Goal: Task Accomplishment & Management: Manage account settings

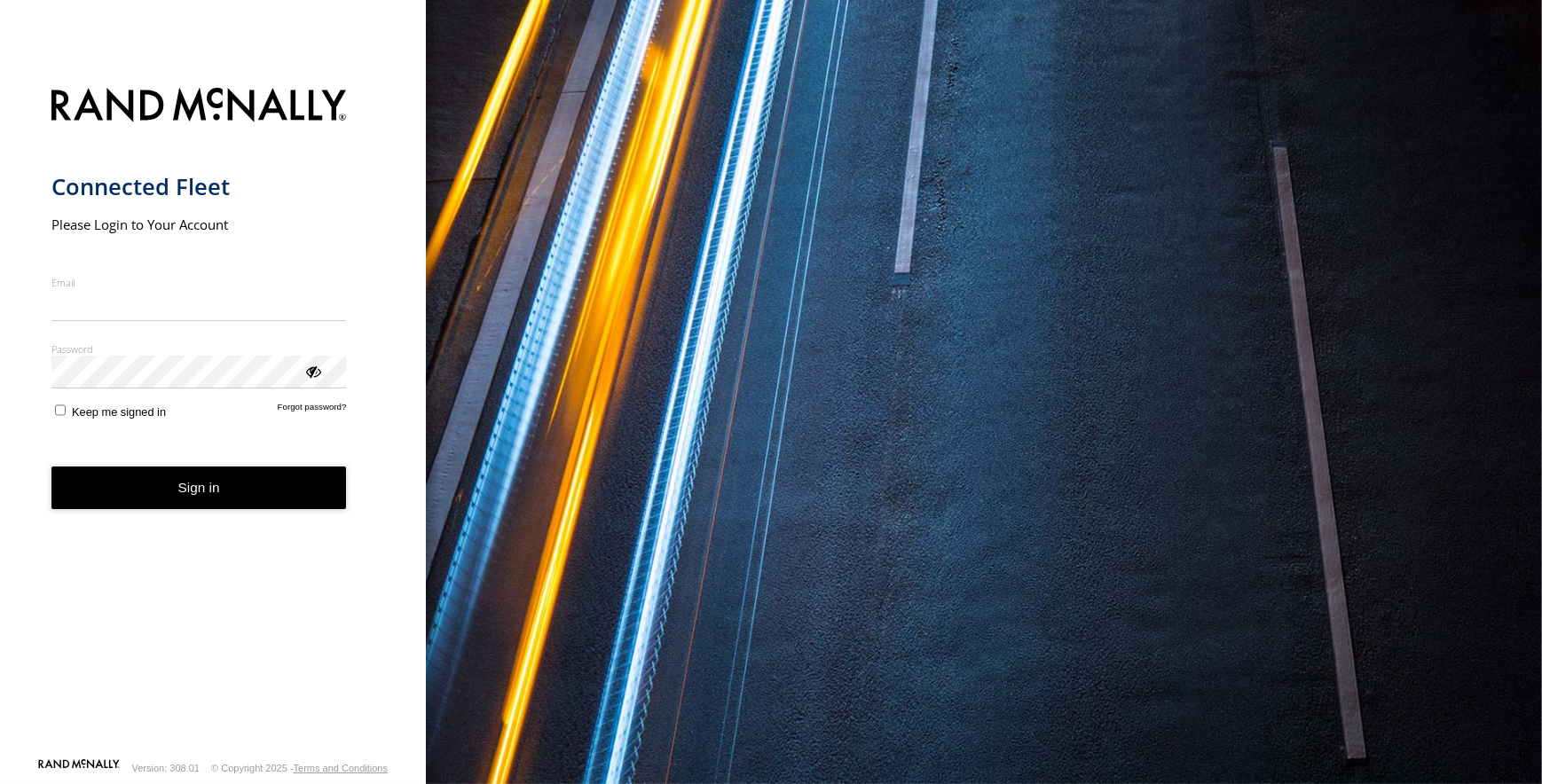
type input "**********"
click at [320, 394] on form "**********" at bounding box center [214, 417] width 324 height 680
click at [311, 376] on div "ViewPassword" at bounding box center [312, 370] width 18 height 18
click at [213, 506] on button "Sign in" at bounding box center [199, 488] width 296 height 44
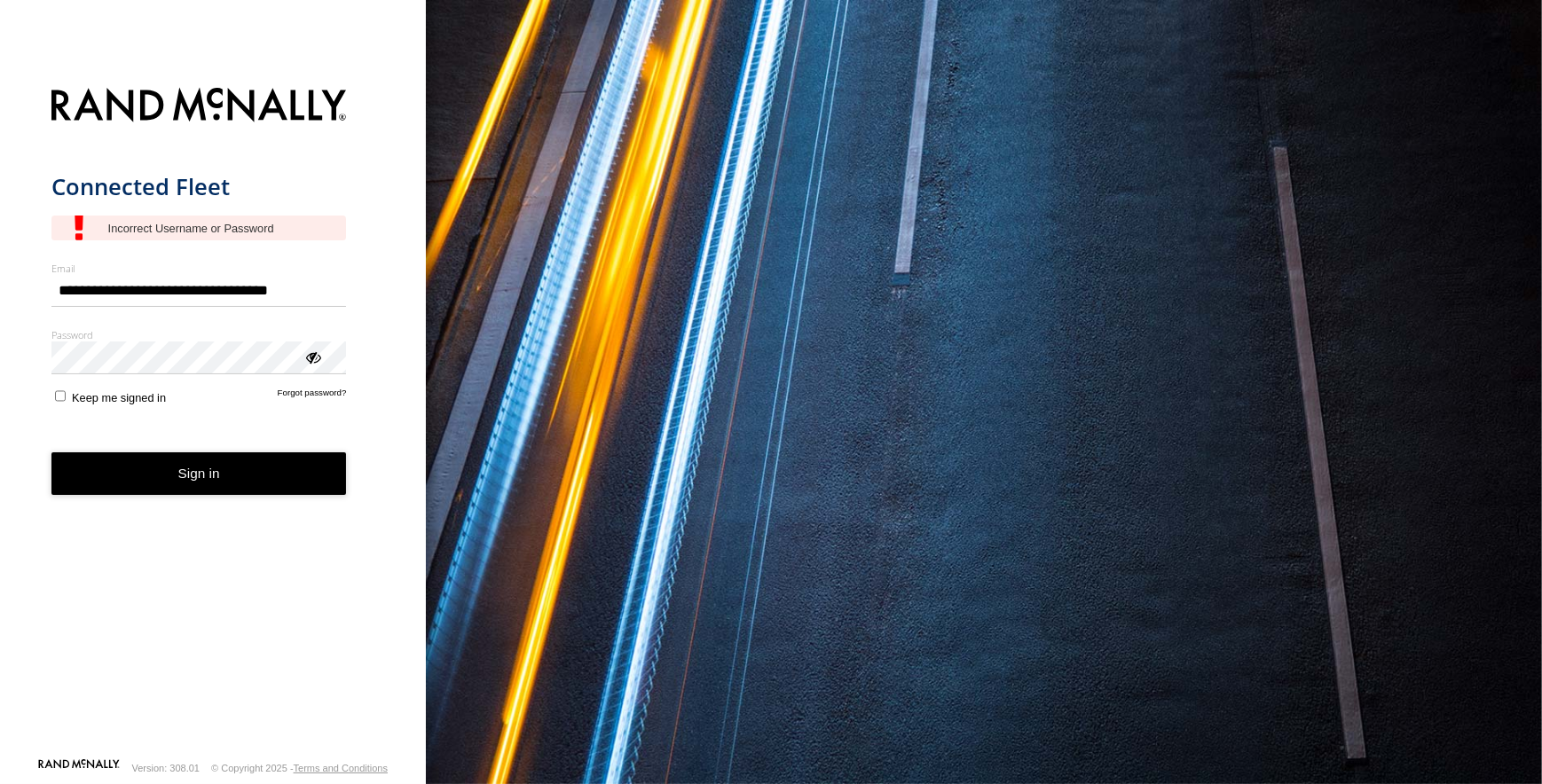
click at [312, 382] on form "**********" at bounding box center [214, 417] width 324 height 680
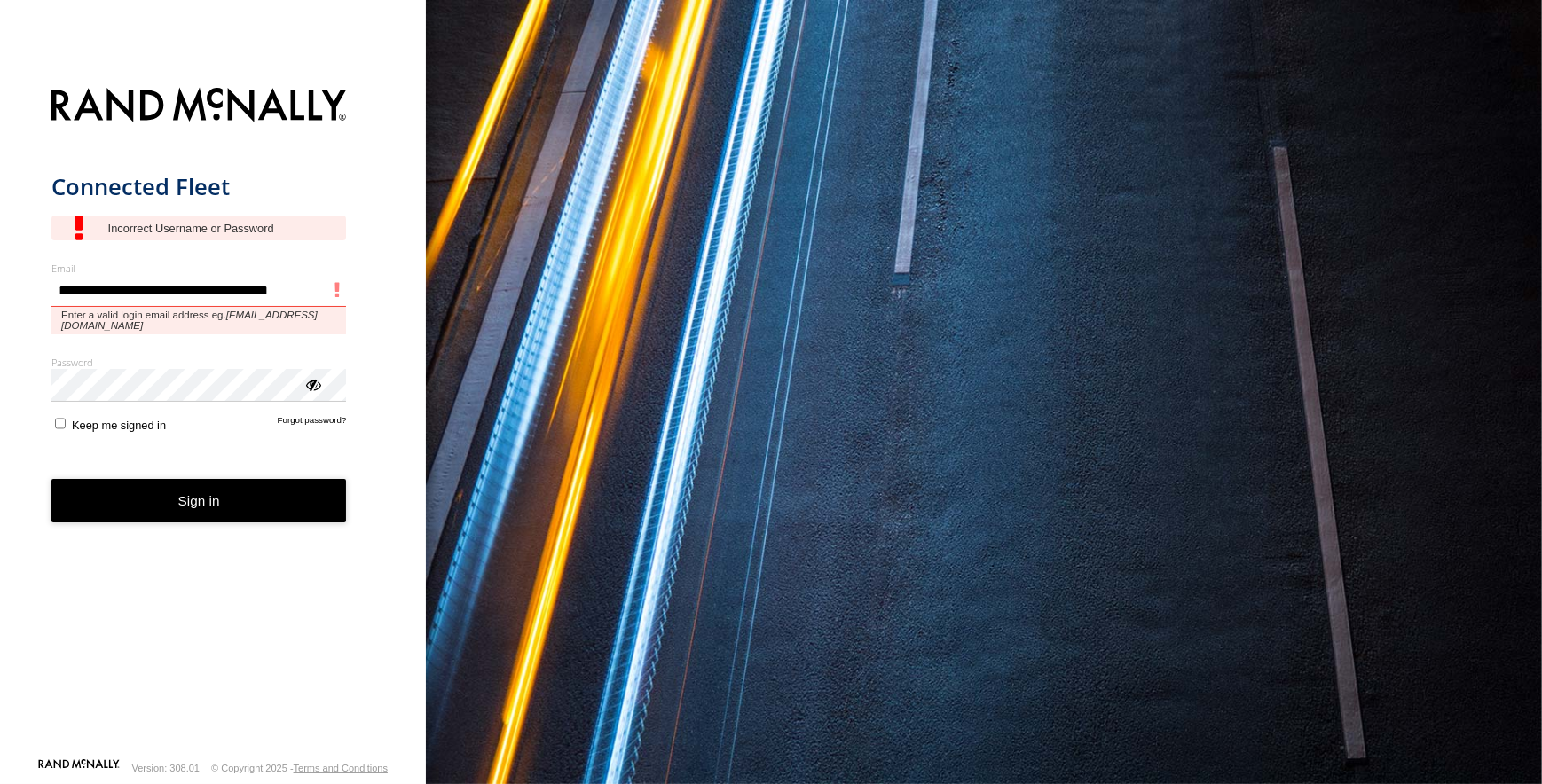
drag, startPoint x: 97, startPoint y: 294, endPoint x: -9, endPoint y: 319, distance: 108.9
click at [0, 319] on html "**********" at bounding box center [771, 392] width 1542 height 784
type input "**********"
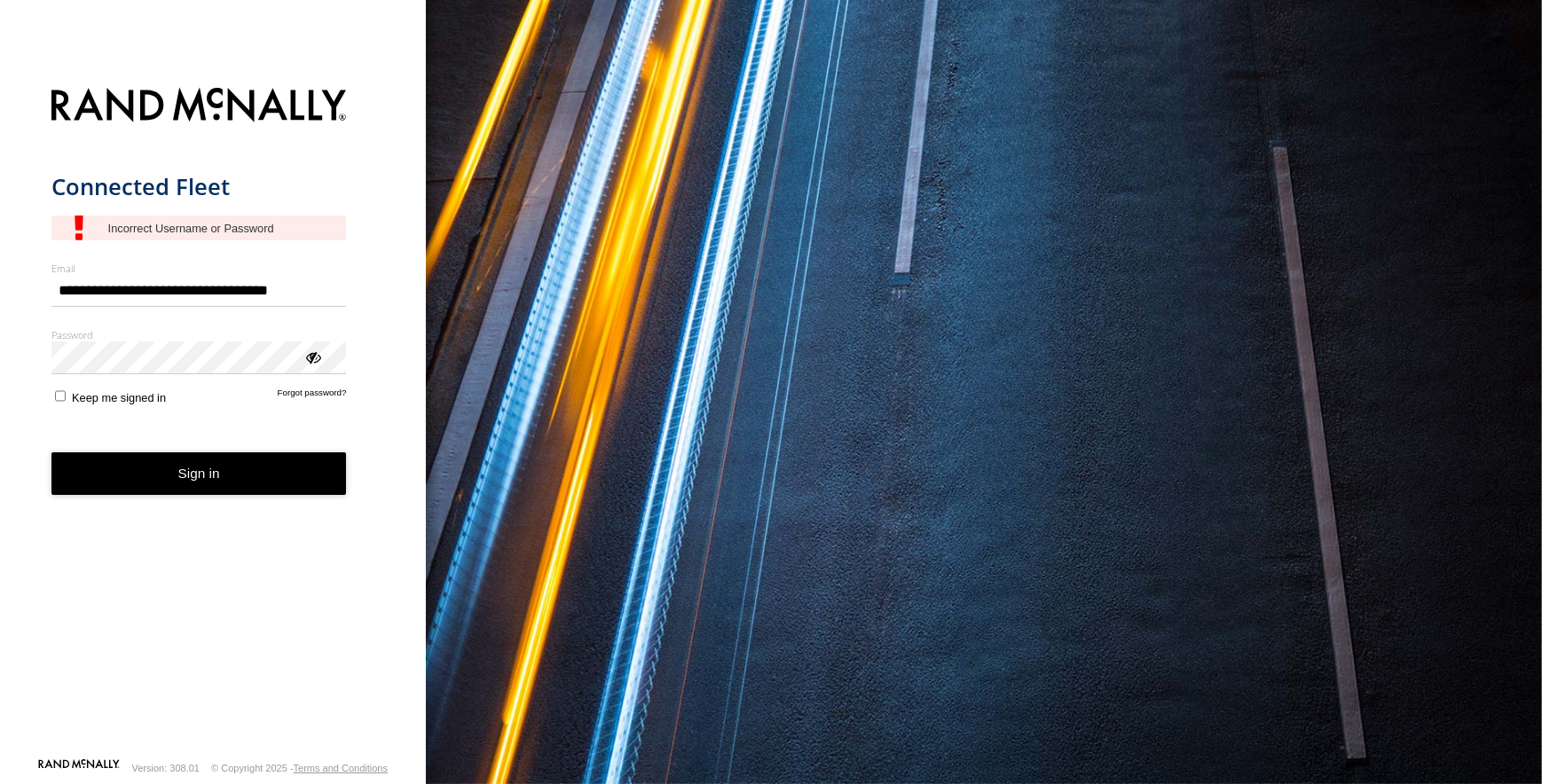
click at [174, 487] on button "Sign in" at bounding box center [199, 473] width 296 height 44
type input "**********"
click at [301, 412] on form "**********" at bounding box center [214, 417] width 324 height 680
click at [309, 389] on link "Forgot password?" at bounding box center [312, 395] width 69 height 17
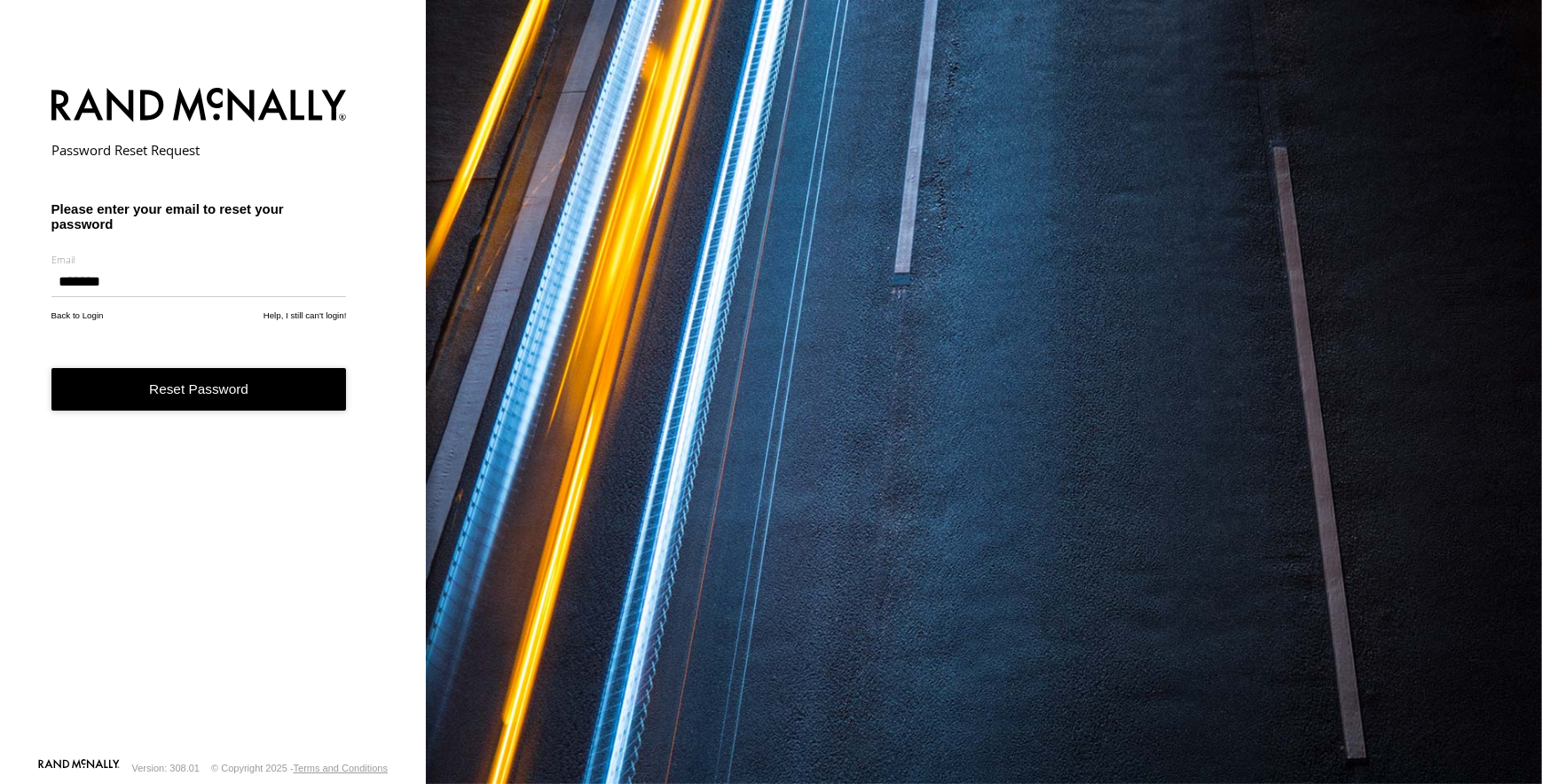
type input "**********"
click at [205, 380] on button "Reset Password" at bounding box center [199, 389] width 296 height 44
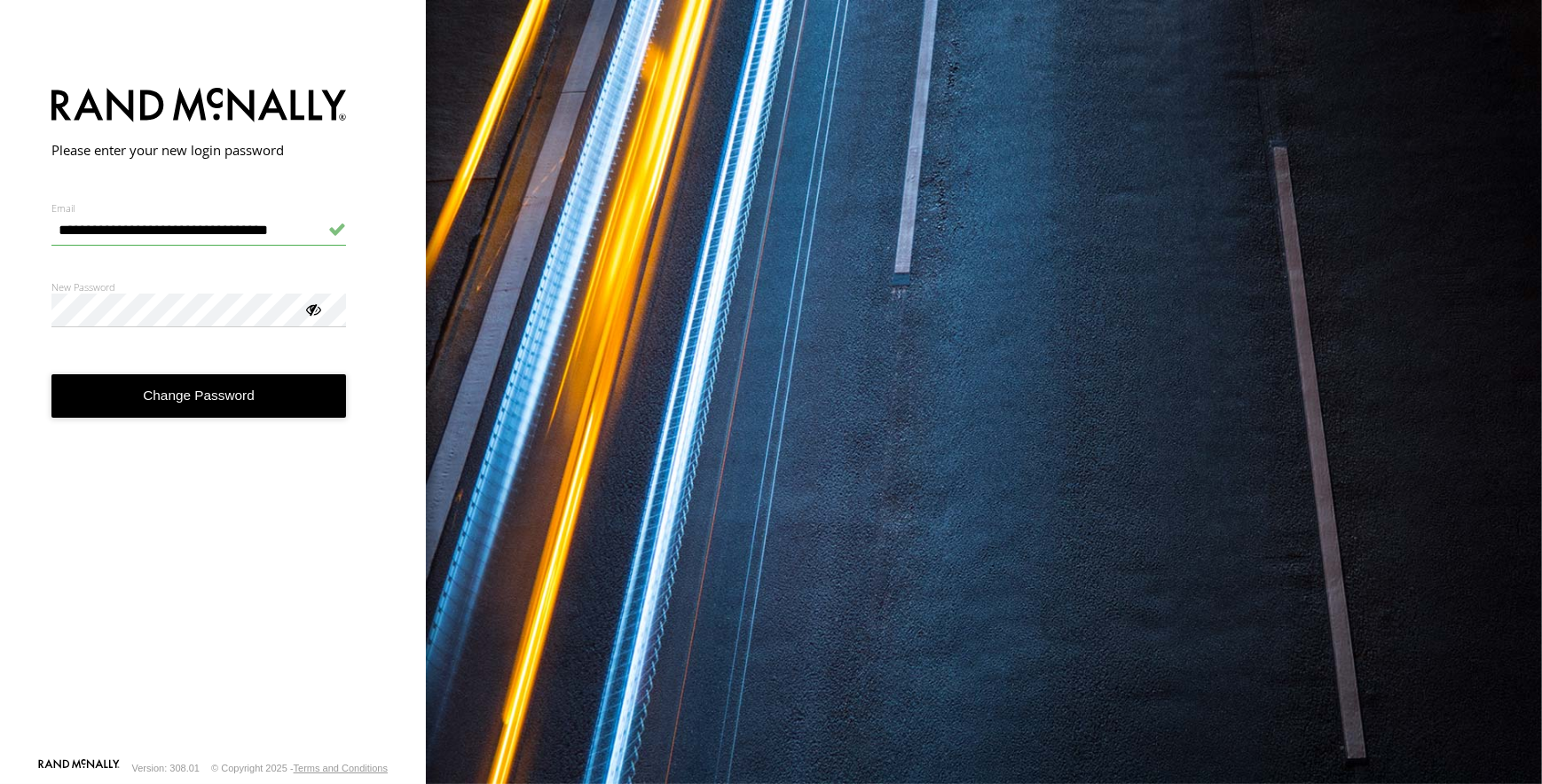
click at [314, 304] on div at bounding box center [312, 309] width 18 height 18
click at [239, 537] on form "**********" at bounding box center [214, 417] width 324 height 680
click at [212, 411] on button "Change Password" at bounding box center [199, 395] width 296 height 44
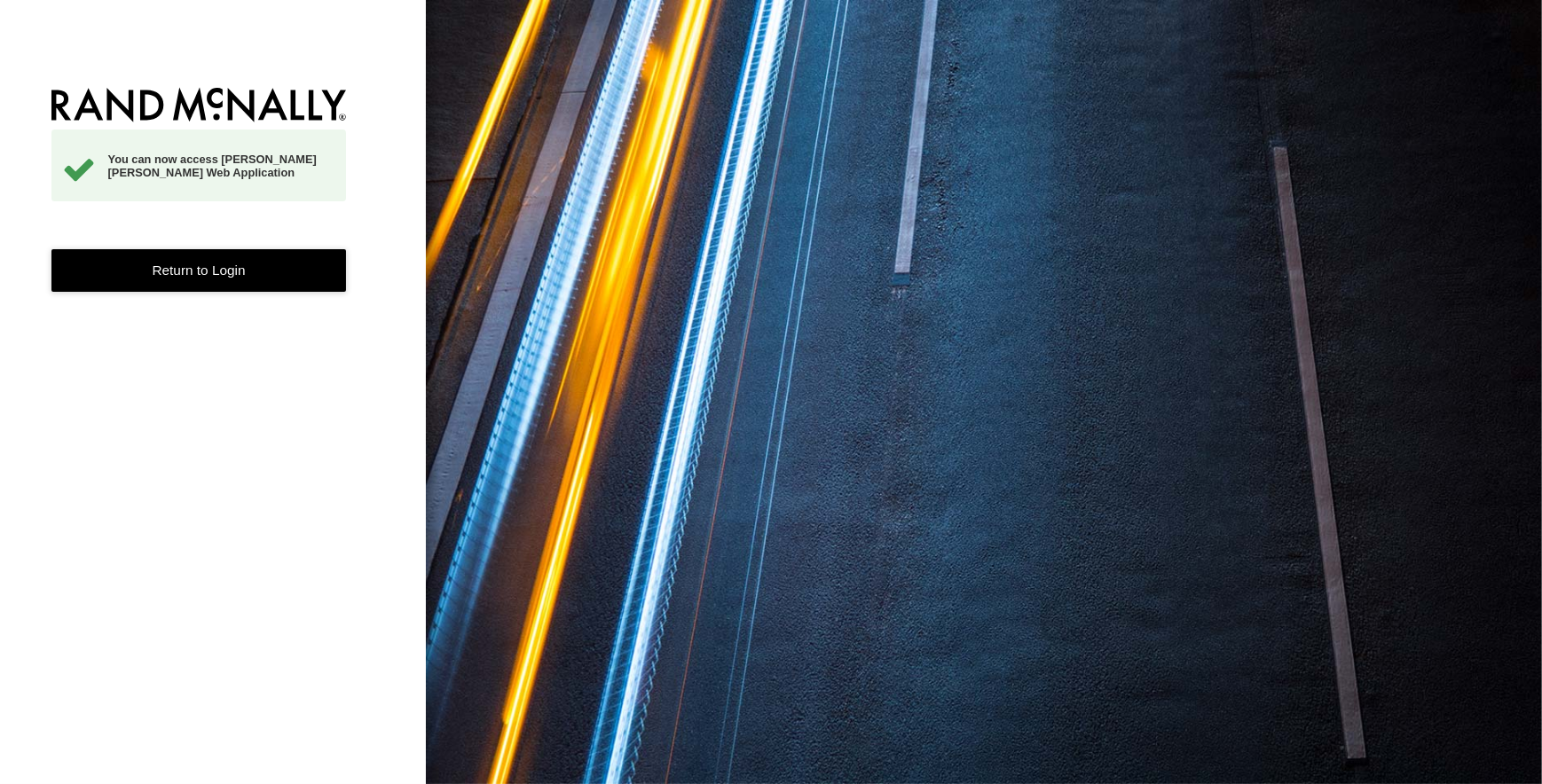
click at [211, 264] on link "Return to Login" at bounding box center [199, 271] width 296 height 44
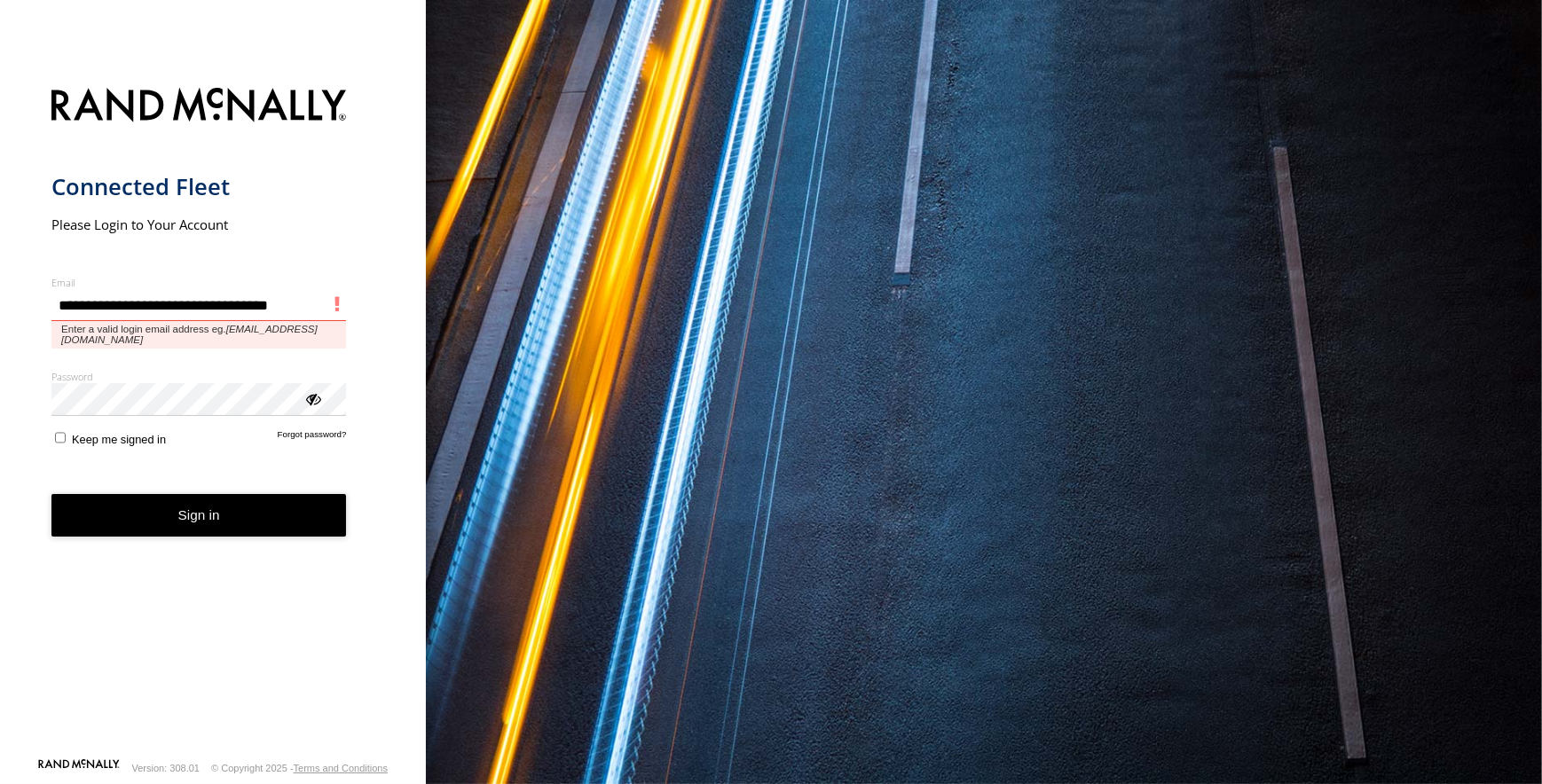
type input "**********"
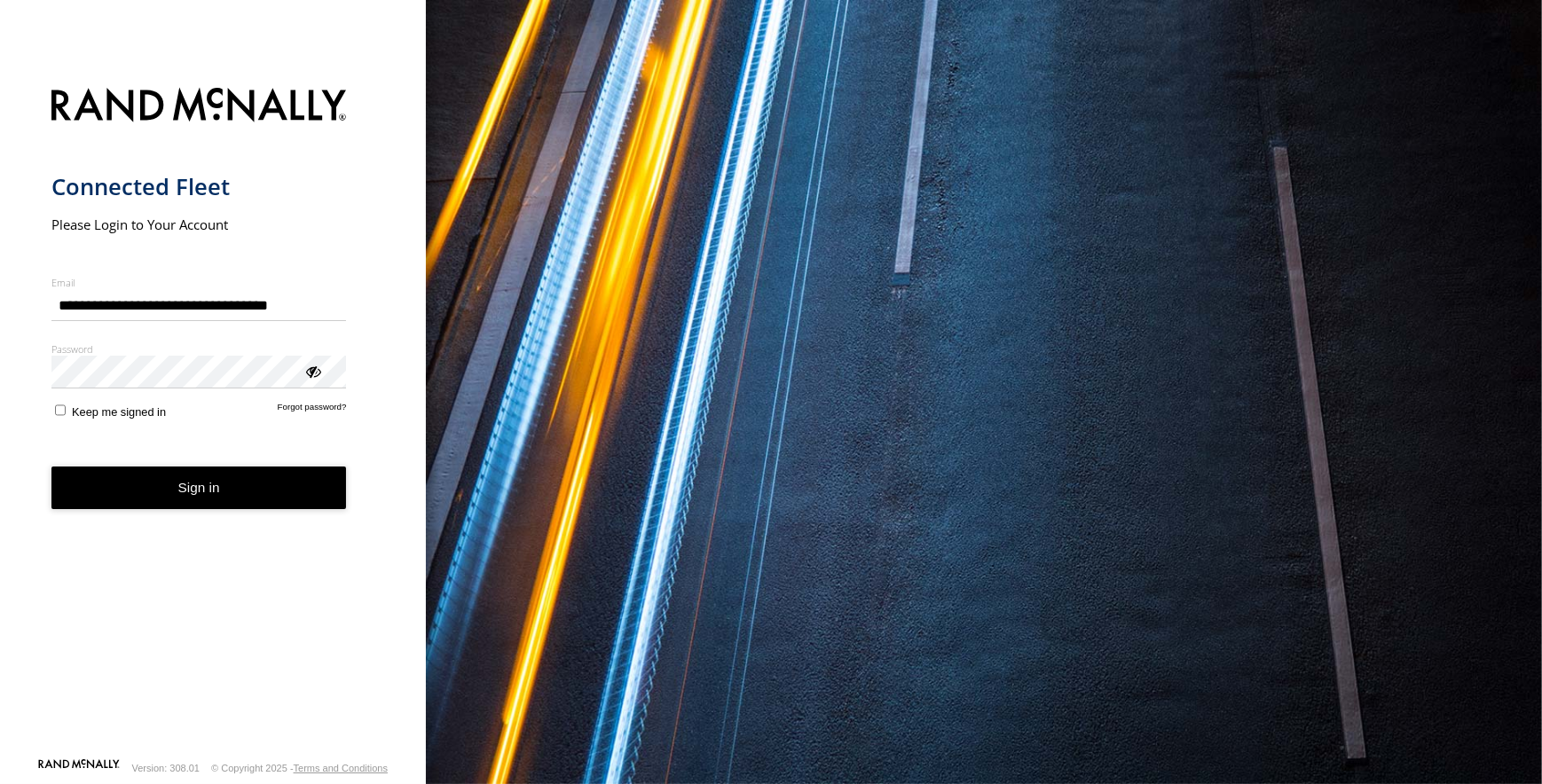
click at [311, 374] on div "ViewPassword" at bounding box center [312, 370] width 18 height 18
click at [253, 485] on button "Sign in" at bounding box center [199, 488] width 296 height 44
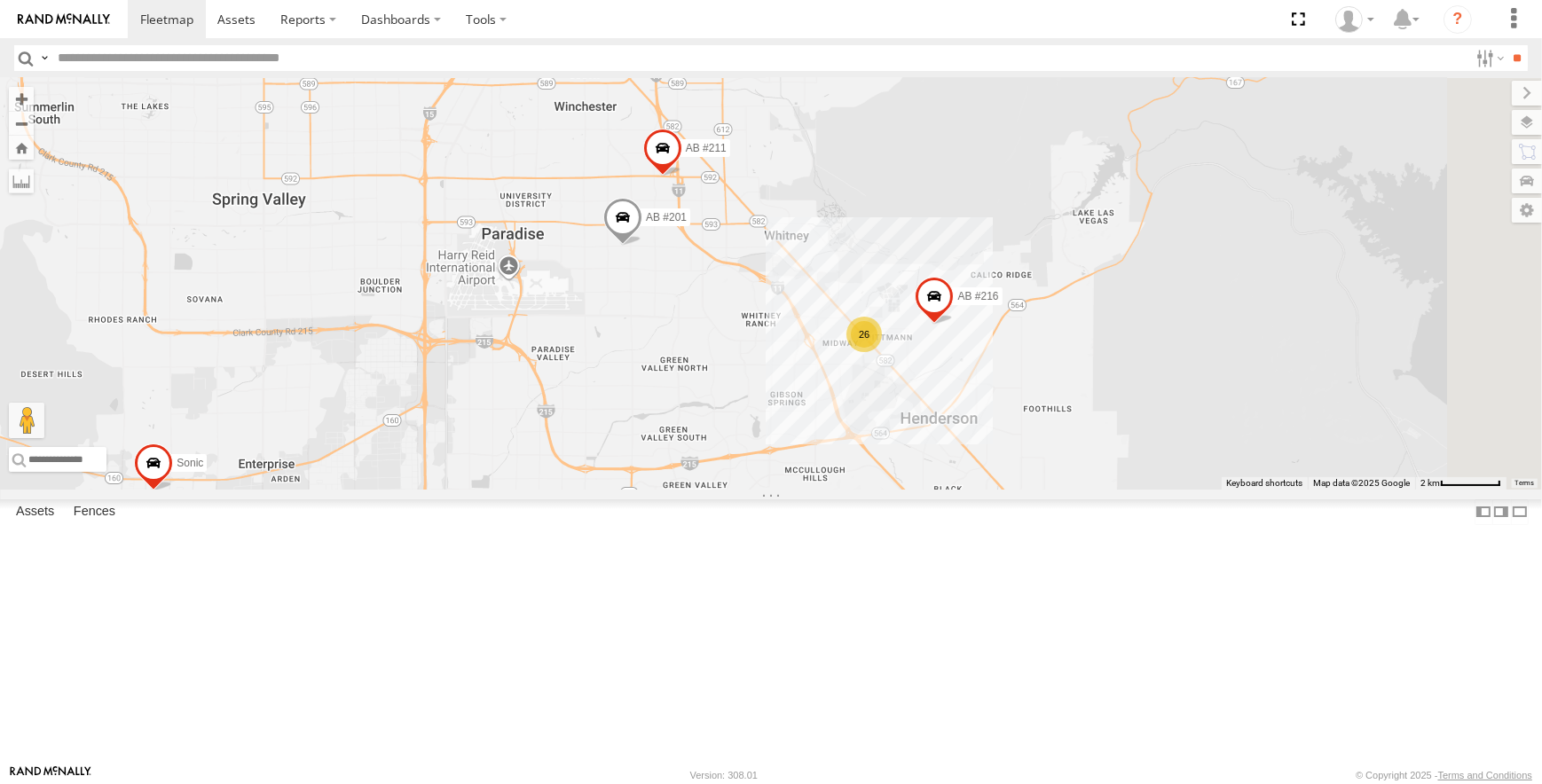
drag, startPoint x: 1011, startPoint y: 384, endPoint x: 778, endPoint y: 177, distance: 311.7
click at [778, 177] on div "CMS #162 AB #226 AB #219 AB #203 Sonic Pickup 2022 2017 Pickup AB #223 26 2 AB …" at bounding box center [771, 284] width 1542 height 411
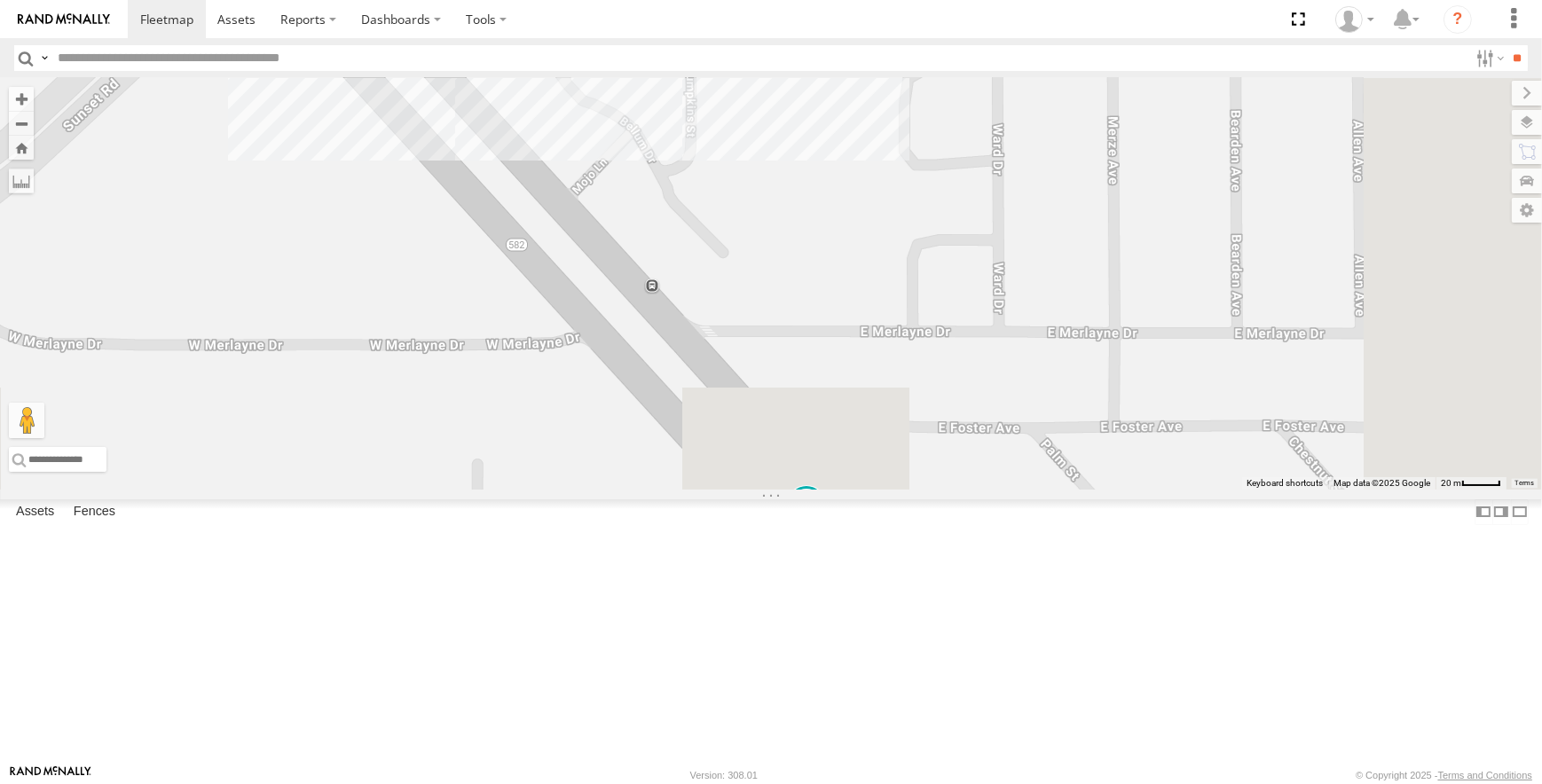
drag, startPoint x: 878, startPoint y: 320, endPoint x: 743, endPoint y: 125, distance: 237.2
click at [743, 125] on div "CMS #162 AB #226 AB #219 AB #203 Sonic Pickup 2022 2017 Pickup AB #223 AB #216 …" at bounding box center [771, 284] width 1542 height 411
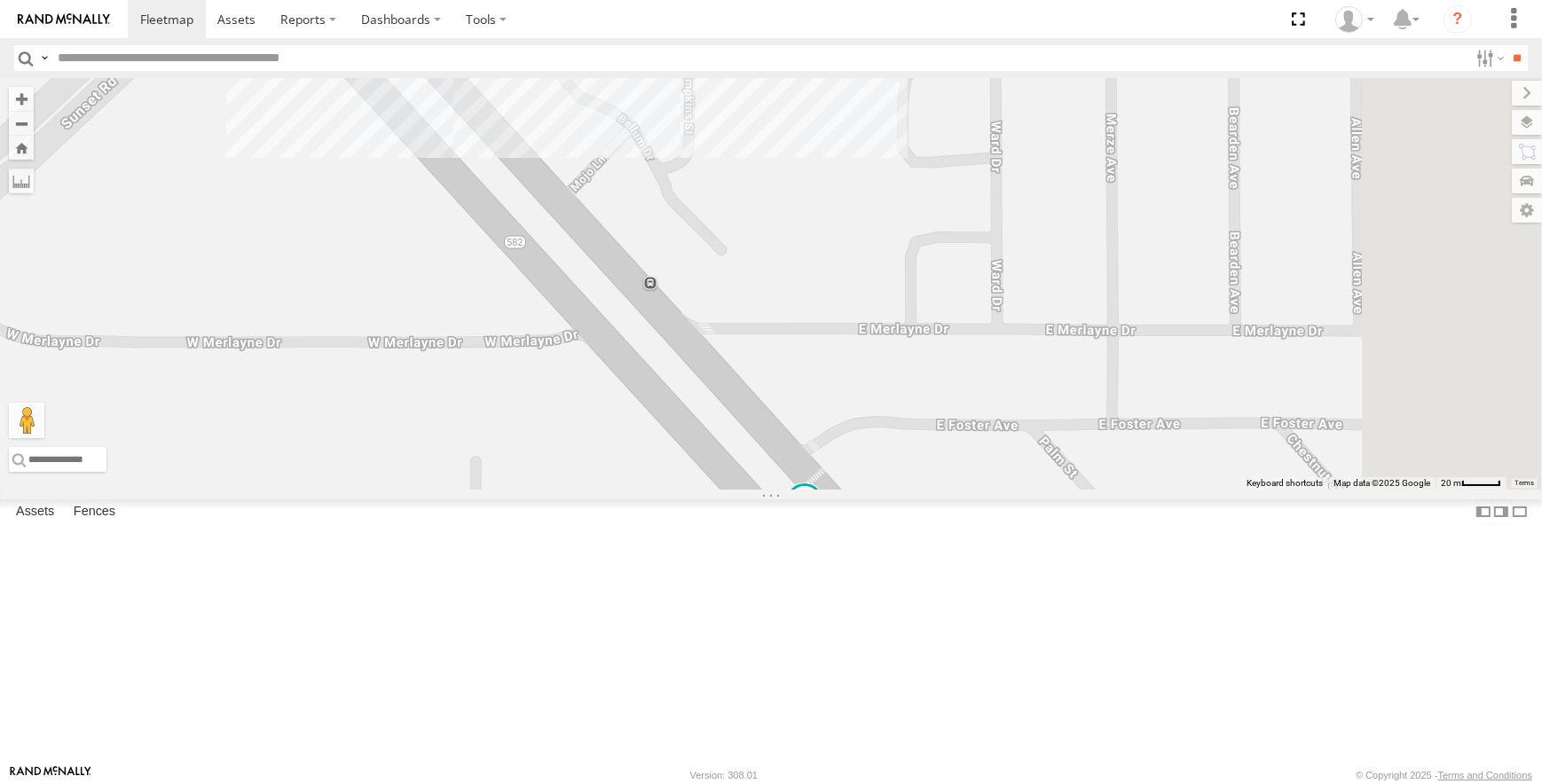
click at [821, 518] on span at bounding box center [805, 502] width 32 height 32
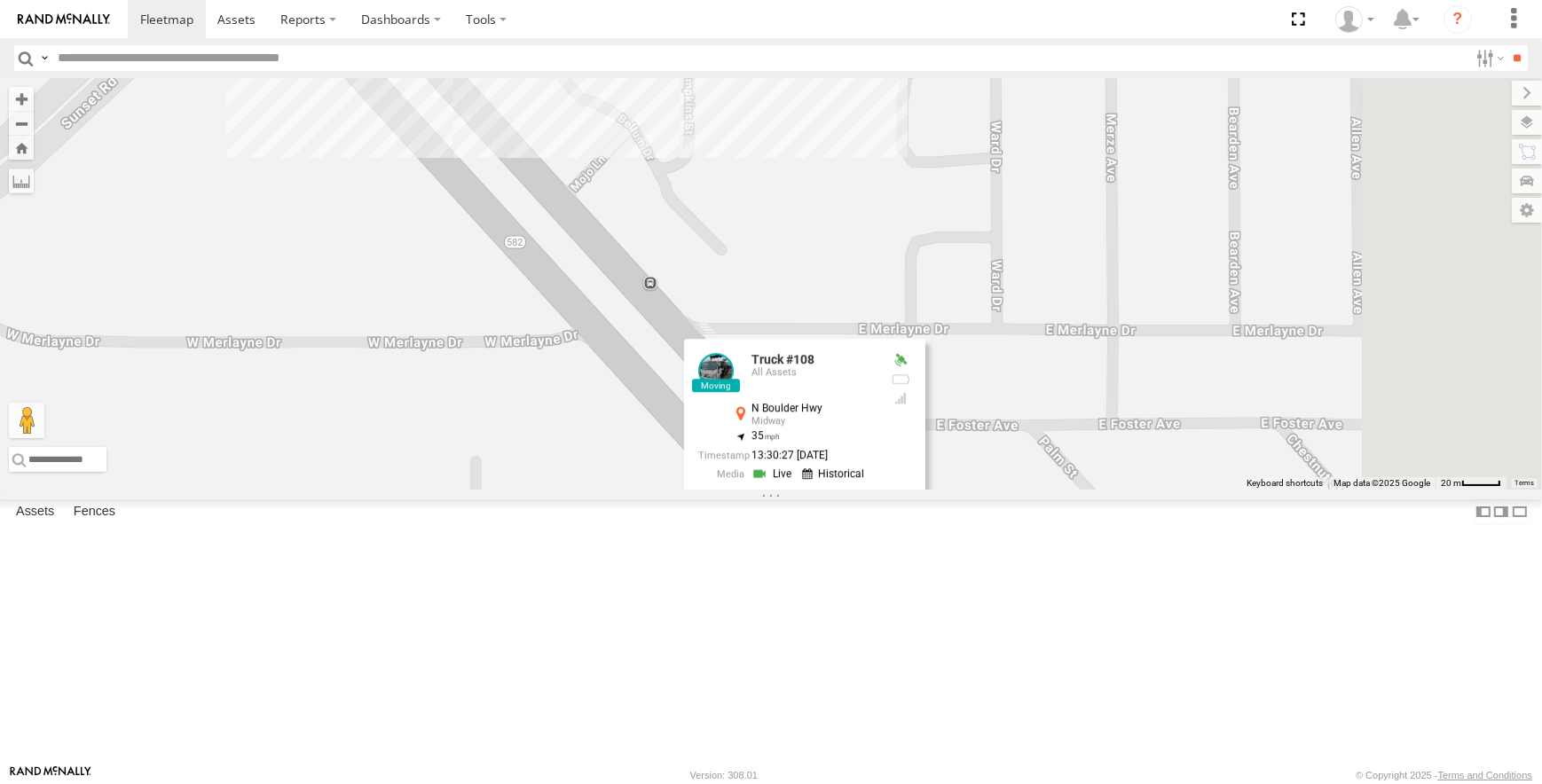
click at [925, 517] on div at bounding box center [804, 504] width 241 height 27
drag, startPoint x: 967, startPoint y: 331, endPoint x: 895, endPoint y: 362, distance: 78.4
click at [895, 362] on div "CMS #162 AB #226 AB #219 AB #203 Sonic Pickup 2022 2017 Pickup AB #223 AB #216 …" at bounding box center [771, 284] width 1542 height 411
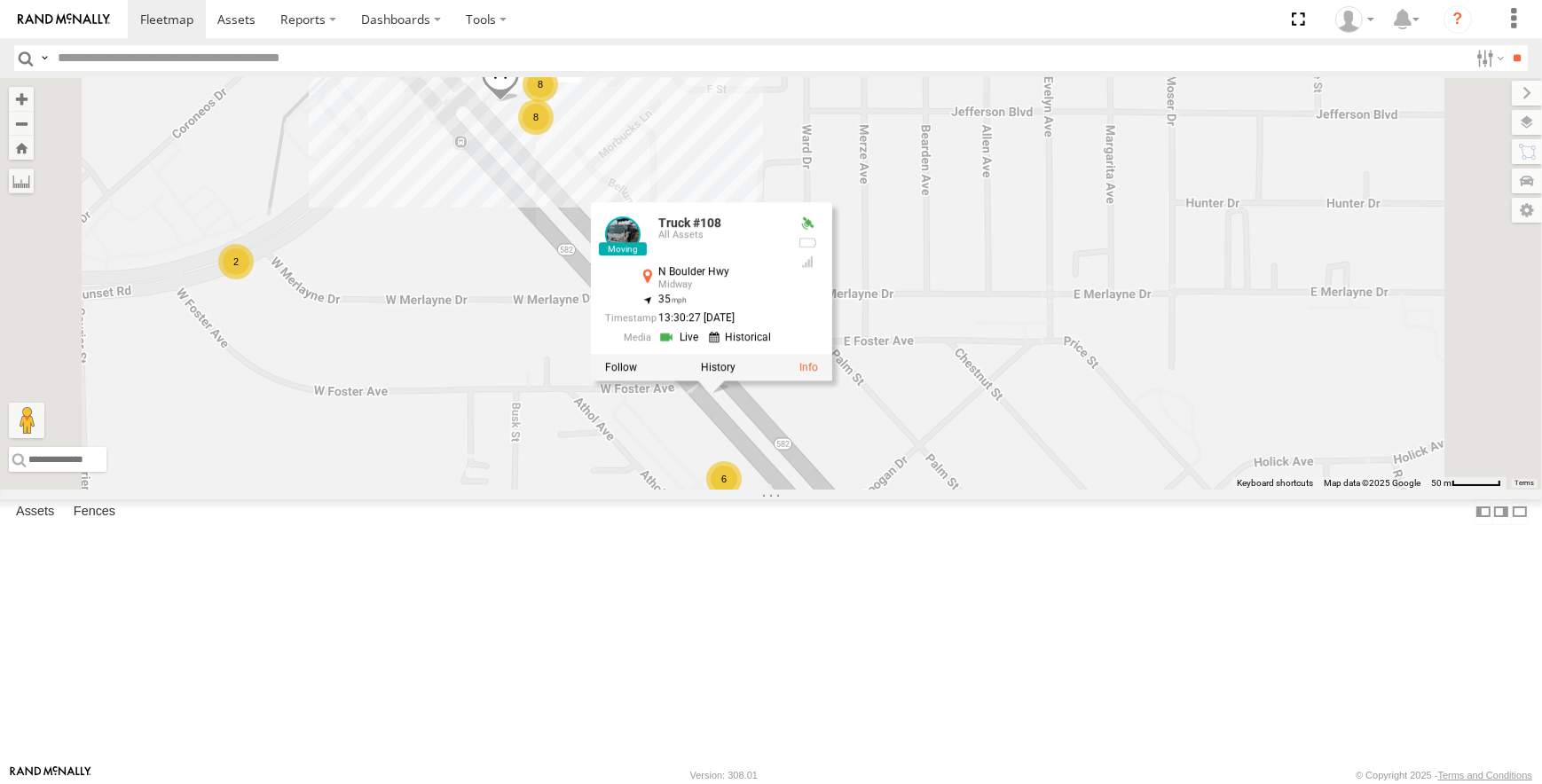
drag, startPoint x: 720, startPoint y: 387, endPoint x: 764, endPoint y: 380, distance: 44.6
click at [764, 380] on div "CMS #162 AB #226 AB #219 AB #203 Sonic Pickup 2022 2017 Pickup AB #223 AB #216 …" at bounding box center [771, 284] width 1542 height 411
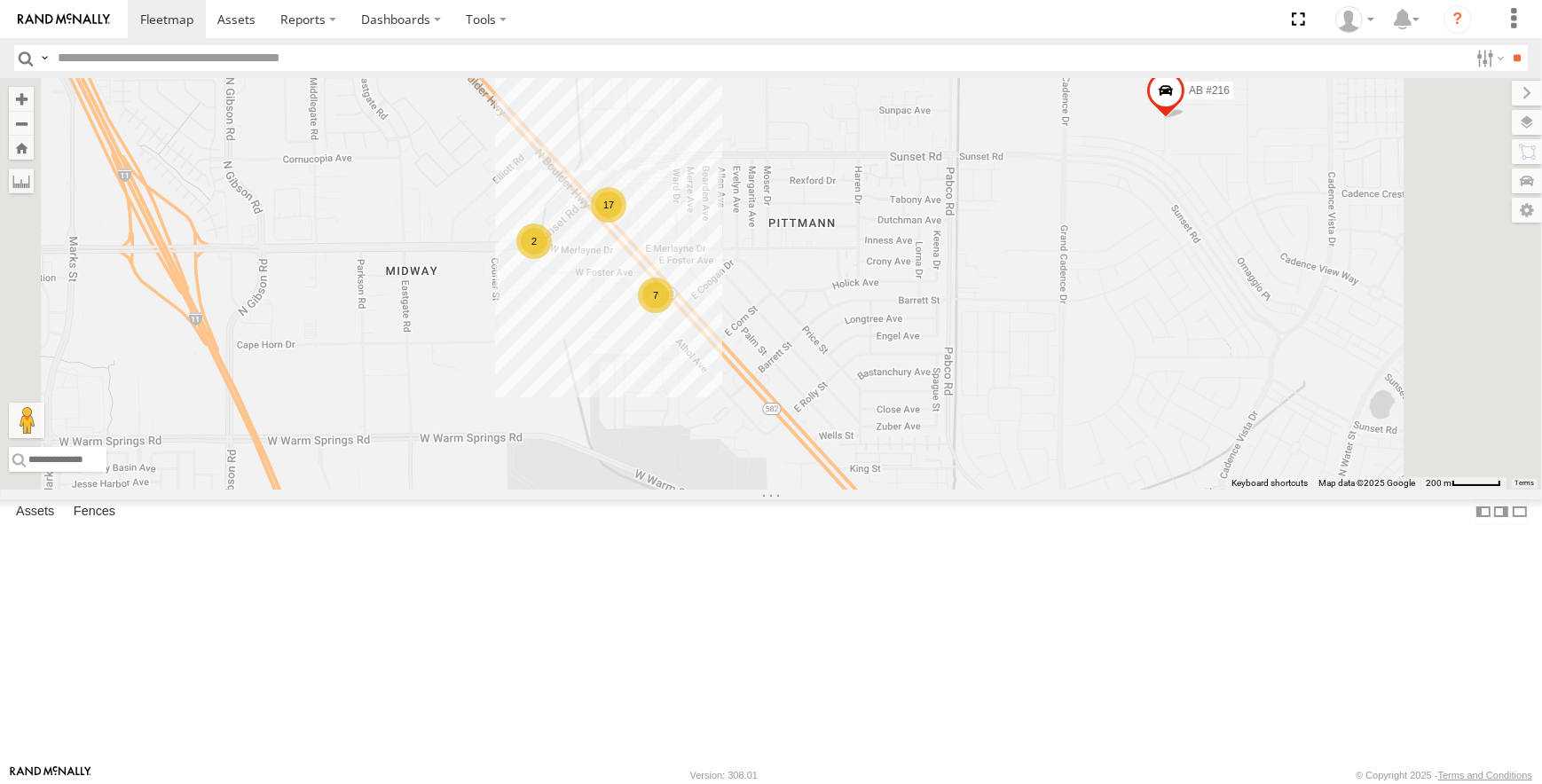
drag, startPoint x: 829, startPoint y: 302, endPoint x: 895, endPoint y: 302, distance: 66.0
click at [895, 302] on div "CMS #162 AB #226 AB #219 AB #203 Sonic Pickup 2022 2017 Pickup AB #223 AB #216 …" at bounding box center [771, 284] width 1542 height 411
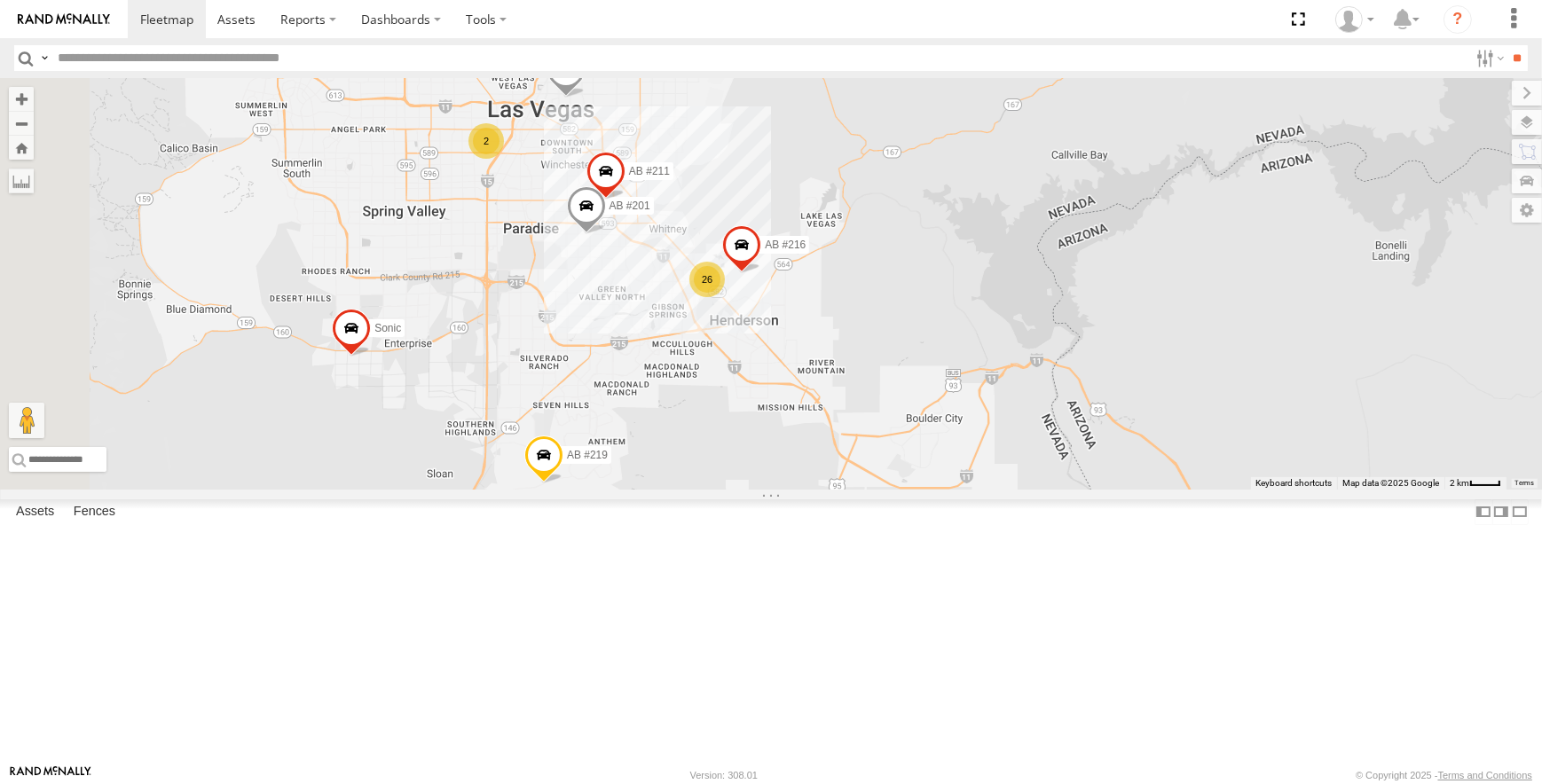
drag, startPoint x: 701, startPoint y: 370, endPoint x: 855, endPoint y: 449, distance: 173.1
click at [855, 449] on div "CMS #162 AB #226 AB #219 AB #203 Sonic Pickup 2022 2017 Pickup AB #223 AB #216 …" at bounding box center [771, 284] width 1542 height 411
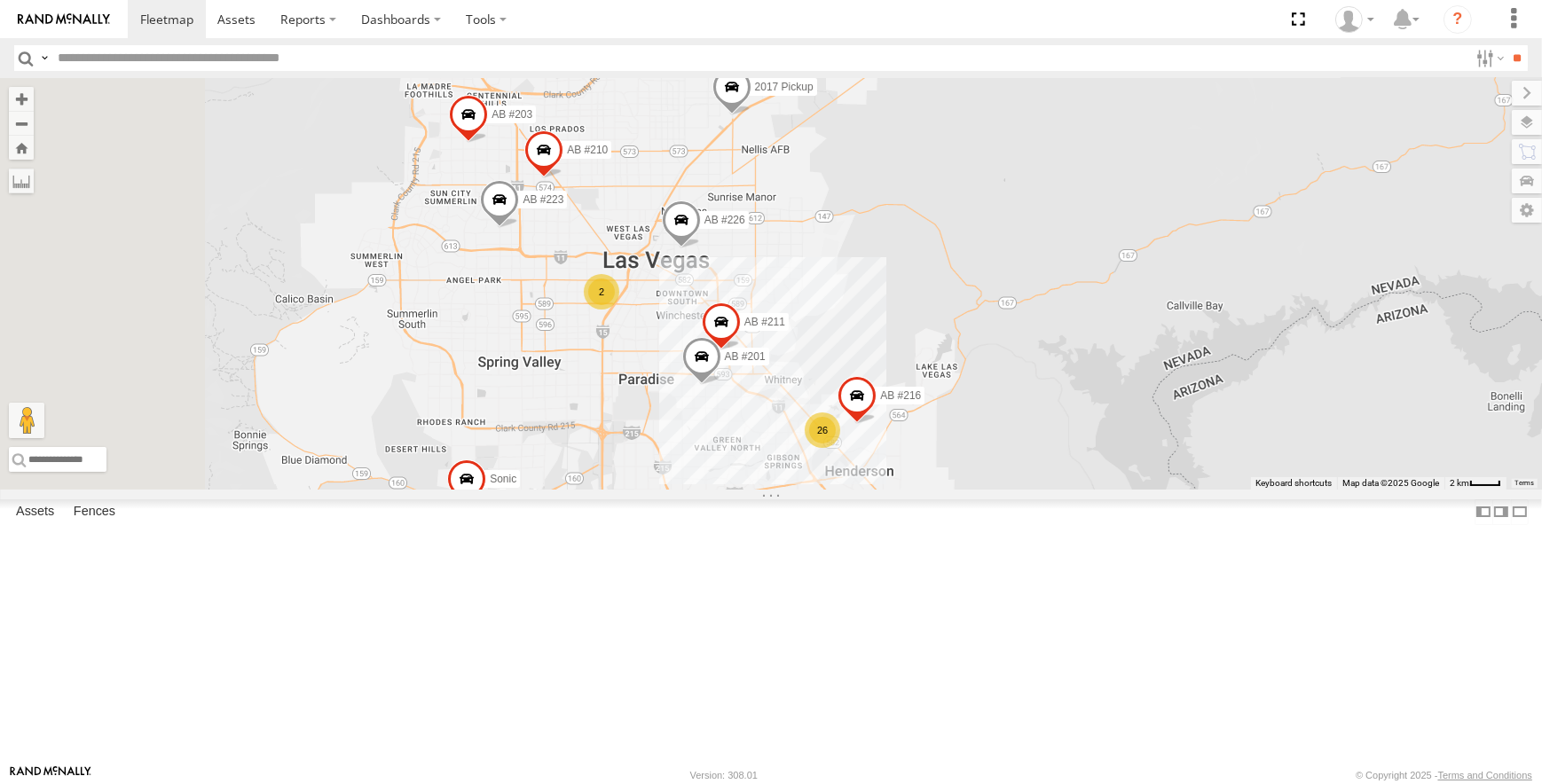
drag, startPoint x: 718, startPoint y: 292, endPoint x: 838, endPoint y: 446, distance: 195.2
click at [619, 310] on div "2" at bounding box center [602, 292] width 36 height 36
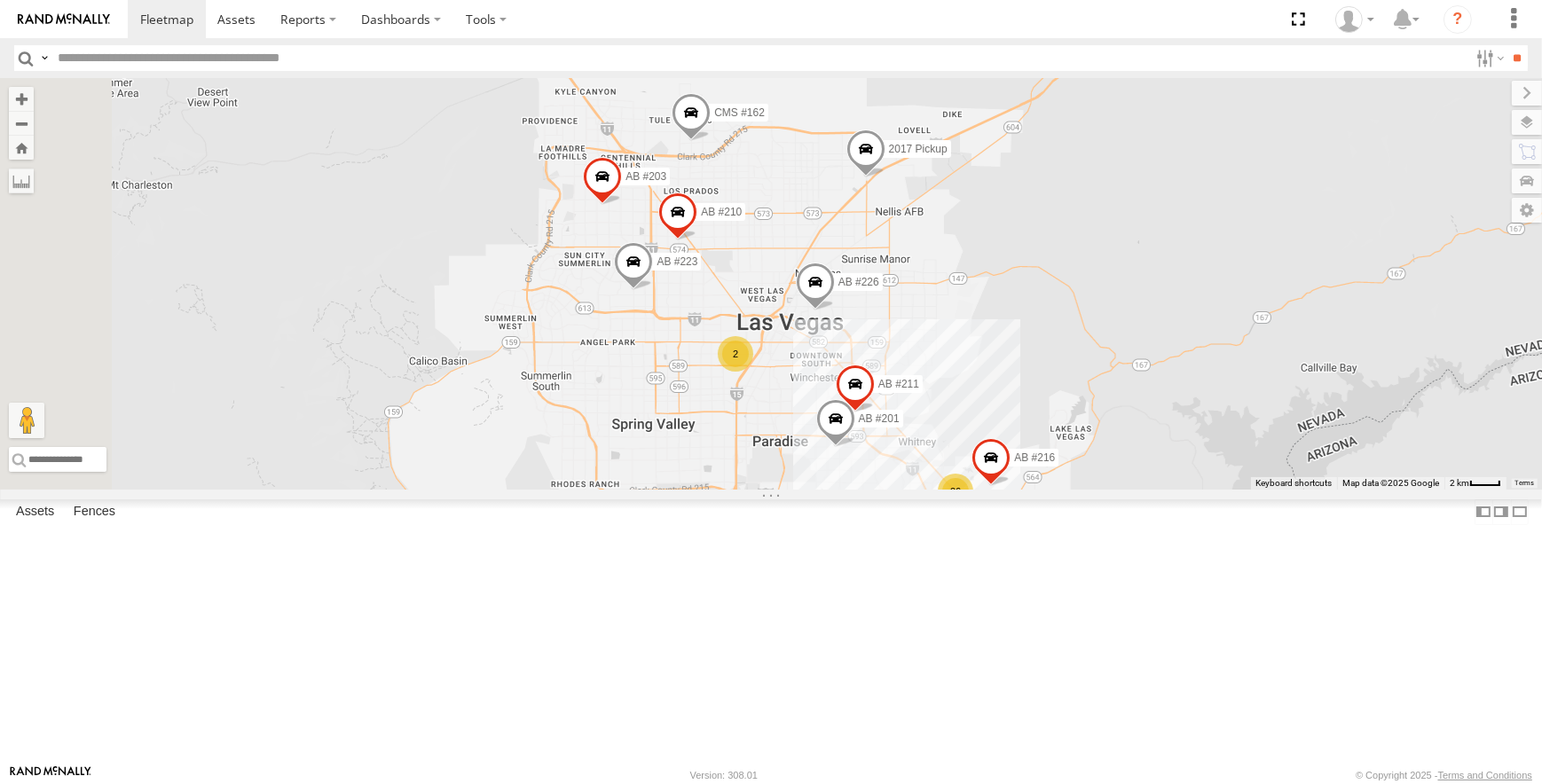
drag, startPoint x: 493, startPoint y: 305, endPoint x: 718, endPoint y: 384, distance: 238.5
click at [690, 411] on div "CMS #162 AB #226 AB #219 AB #203 Sonic Pickup 2022 2017 Pickup AB #223 AB #216 …" at bounding box center [771, 284] width 1542 height 411
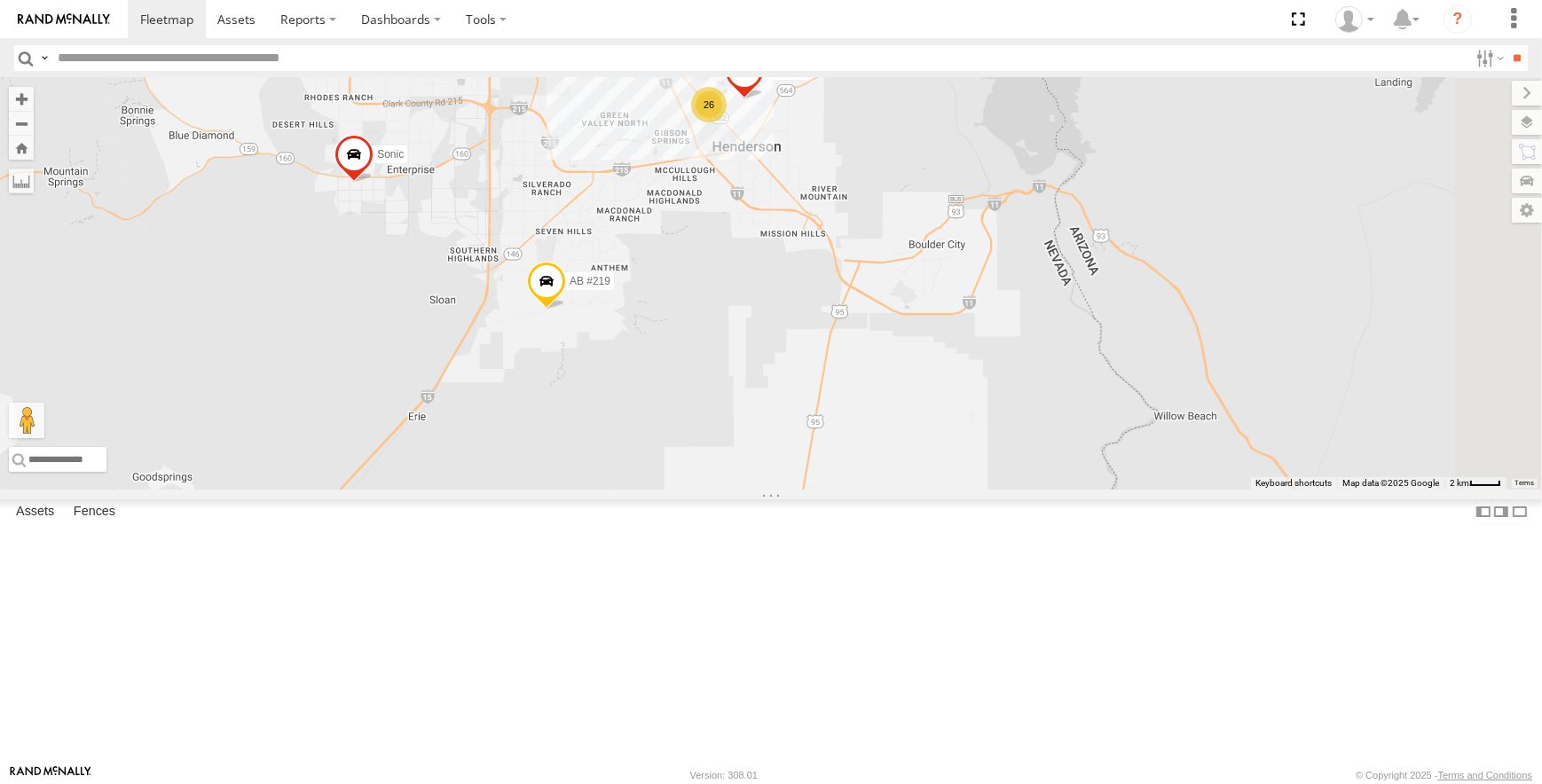
drag, startPoint x: 1065, startPoint y: 547, endPoint x: 747, endPoint y: 230, distance: 449.0
click at [747, 230] on div "CMS #162 AB #219 Sonic Pickup 2022 2017 Pickup AB #226 AB #203 AB #223 26 2 AB …" at bounding box center [771, 284] width 1542 height 411
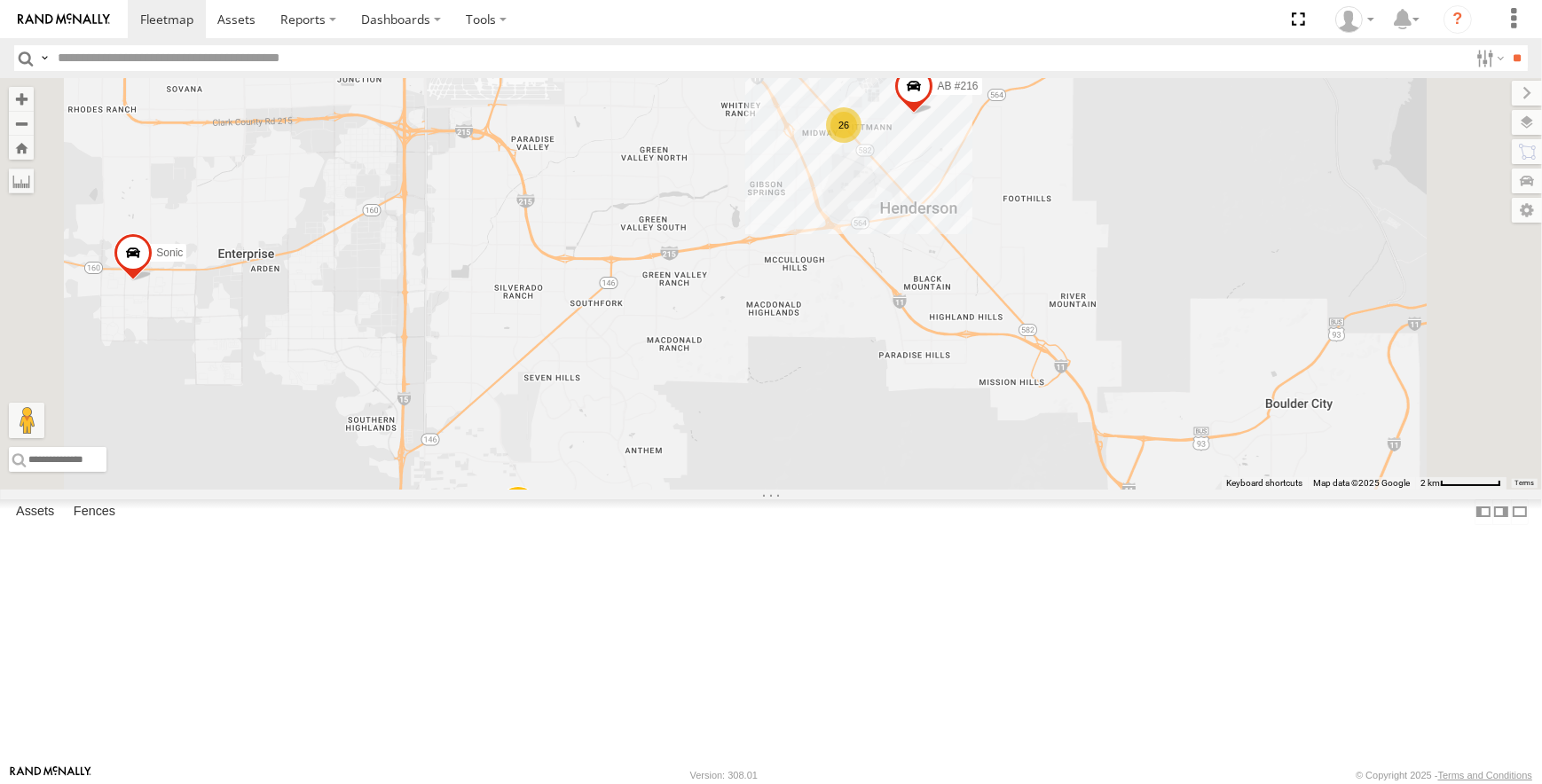
drag, startPoint x: 846, startPoint y: 284, endPoint x: 904, endPoint y: 352, distance: 89.4
click at [904, 352] on div "CMS #162 AB #219 Sonic Pickup 2022 2017 Pickup AB #226 AB #203 AB #223 AB #216 …" at bounding box center [771, 284] width 1542 height 411
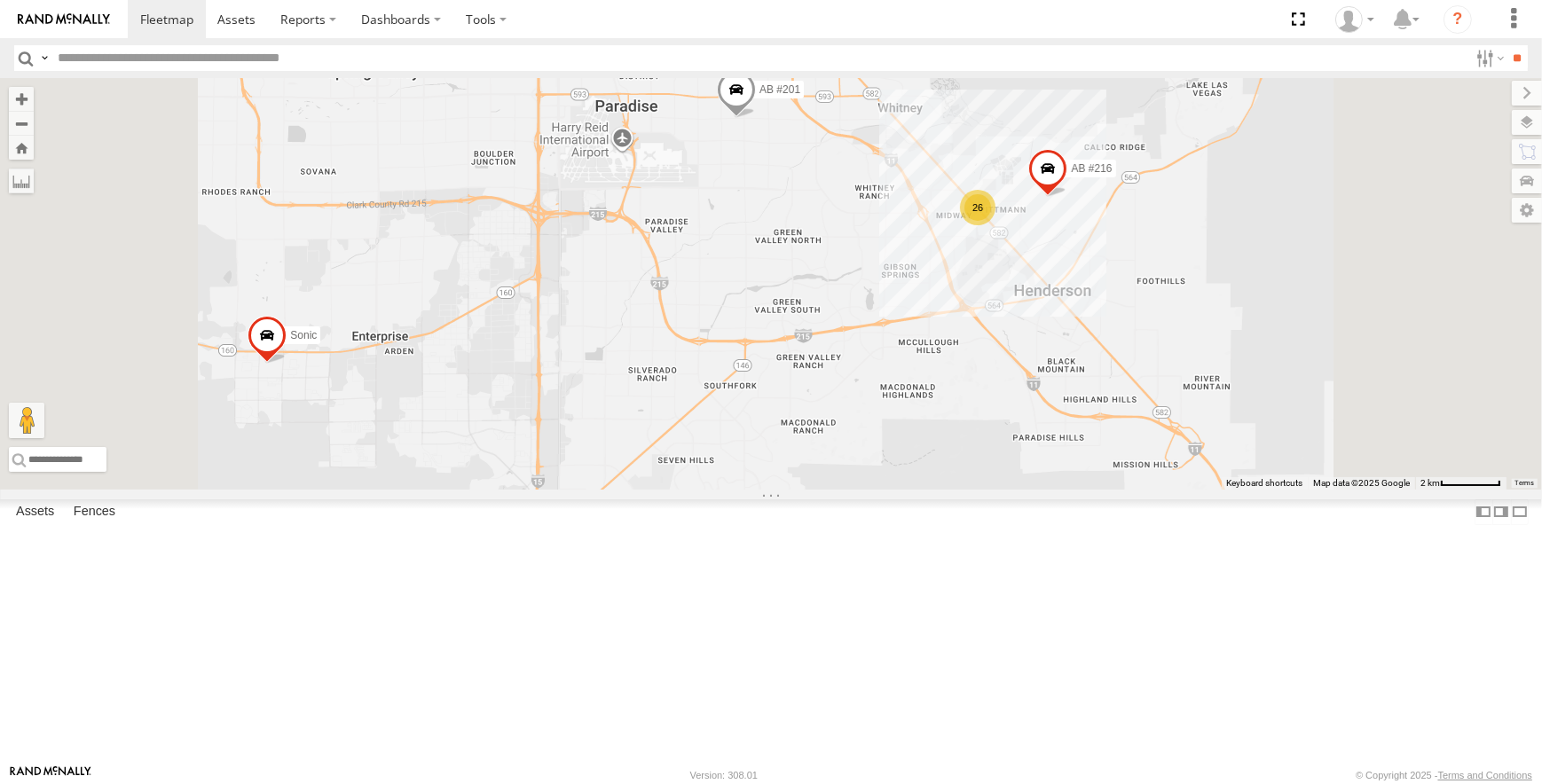
drag, startPoint x: 784, startPoint y: 318, endPoint x: 767, endPoint y: 396, distance: 79.8
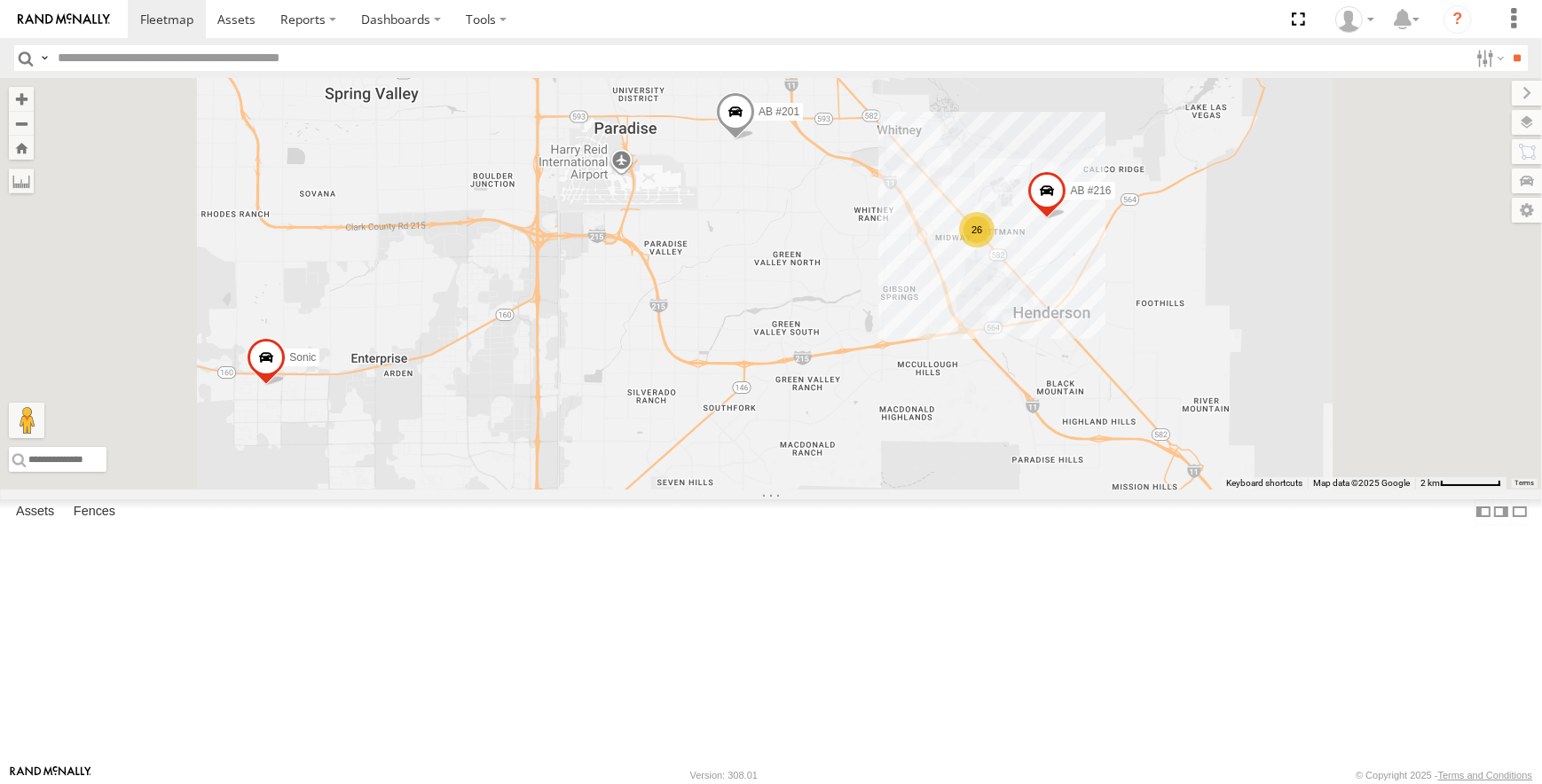
drag, startPoint x: 764, startPoint y: 300, endPoint x: 763, endPoint y: 324, distance: 24.0
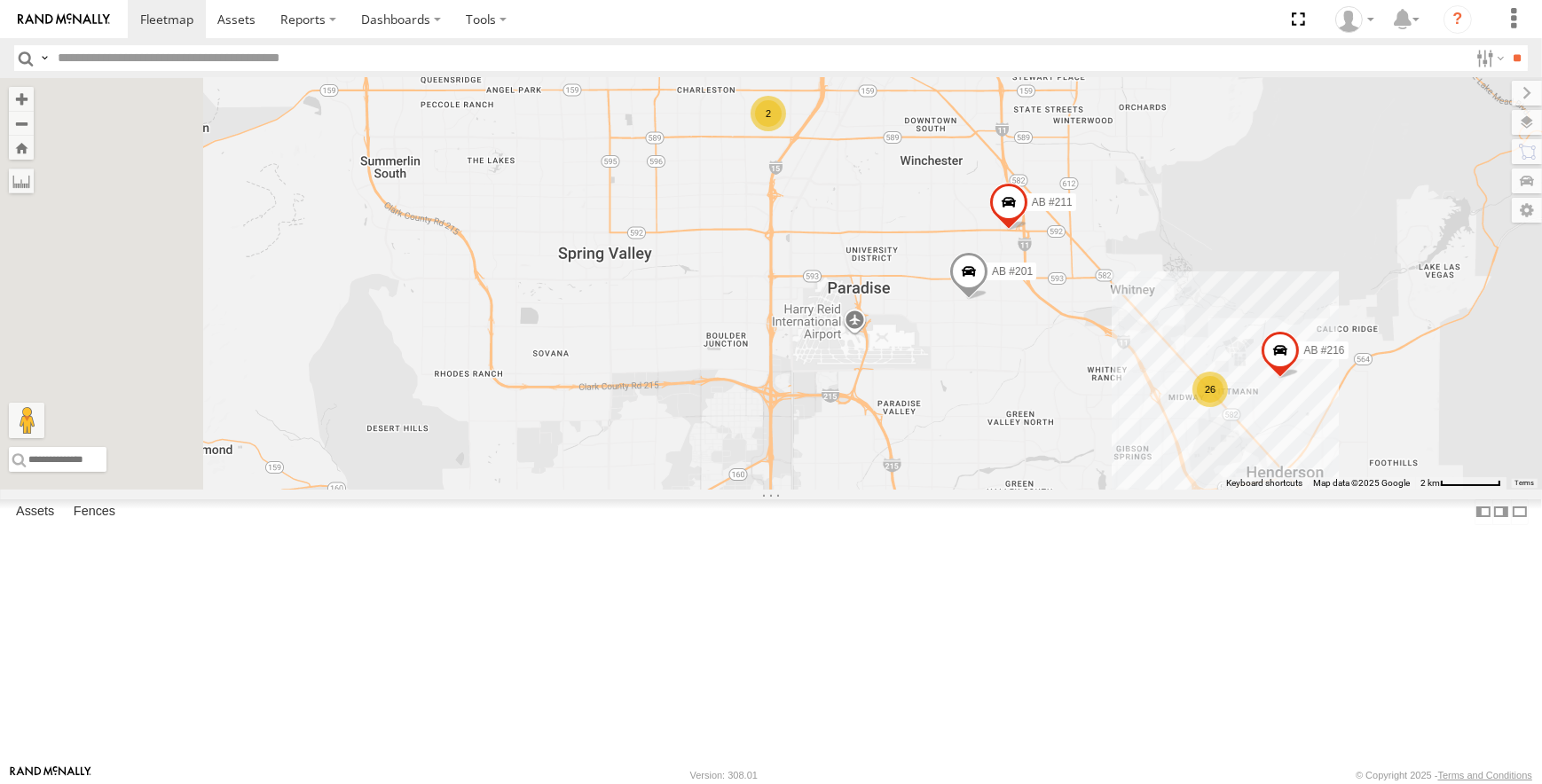
drag, startPoint x: 658, startPoint y: 501, endPoint x: 929, endPoint y: 690, distance: 330.4
click at [929, 489] on div "CMS #162 AB #219 Sonic Pickup 2022 2017 Pickup AB #226 AB #203 26 AB #216 AB #2…" at bounding box center [771, 284] width 1542 height 411
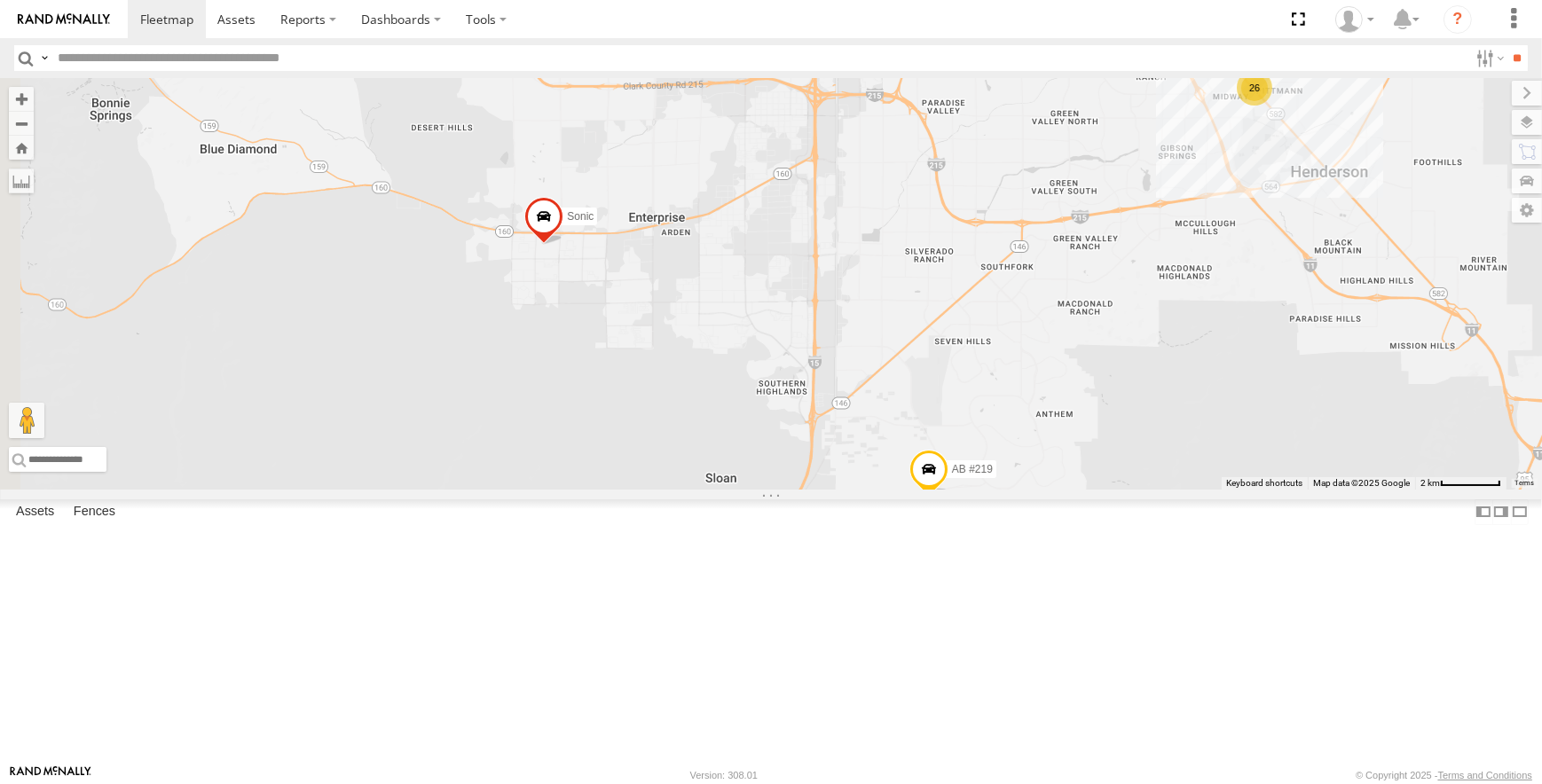
drag, startPoint x: 909, startPoint y: 683, endPoint x: 956, endPoint y: 376, distance: 310.6
click at [956, 376] on div "CMS #162 AB #219 Sonic Pickup 2022 2017 Pickup AB #226 AB #203 26 AB #216 AB #2…" at bounding box center [771, 284] width 1542 height 411
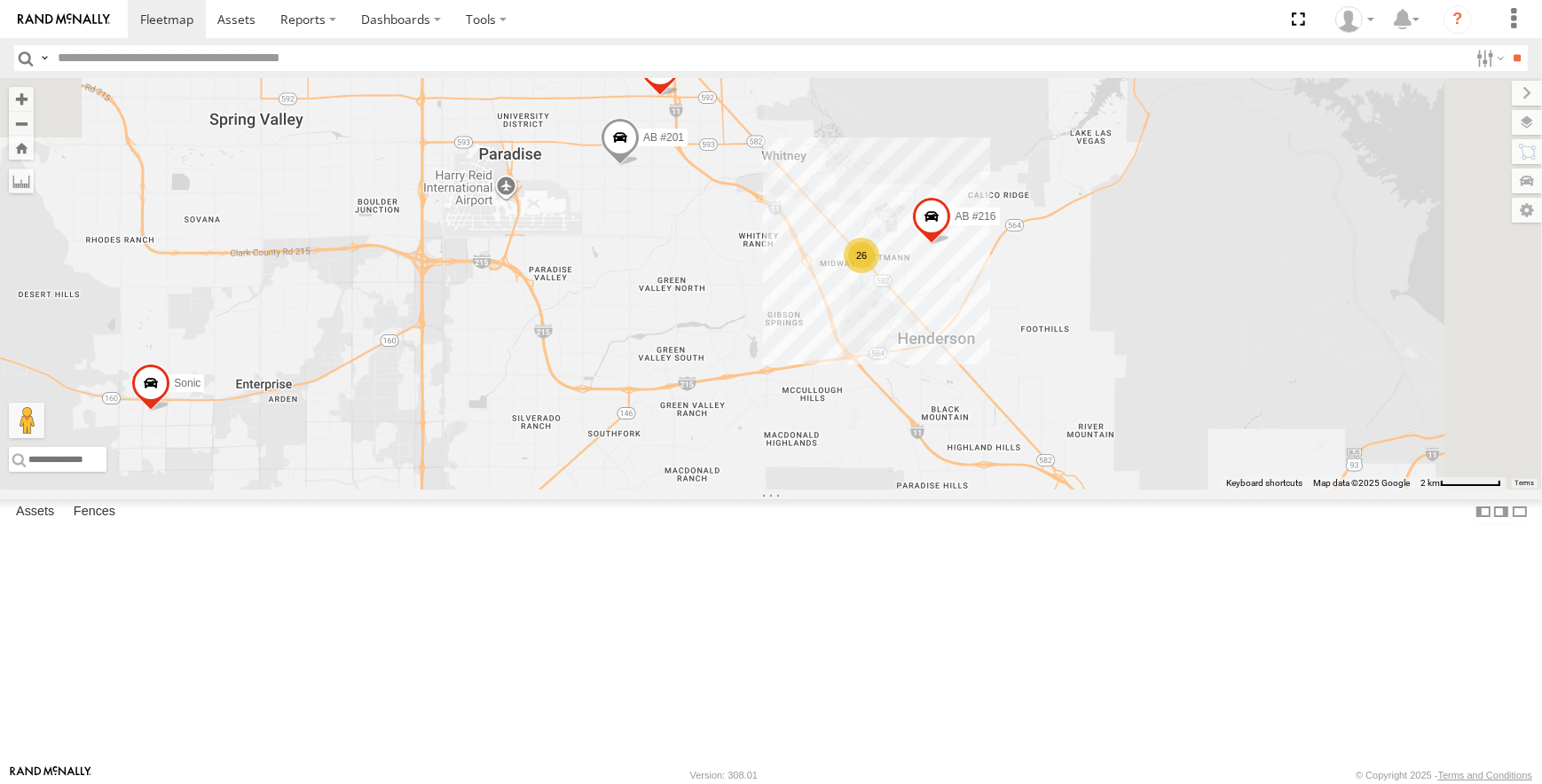
drag, startPoint x: 1116, startPoint y: 360, endPoint x: 734, endPoint y: 577, distance: 439.3
click at [734, 489] on div "CMS #162 AB #219 Sonic Pickup 2022 2017 Pickup AB #226 AB #203 AB #216 AB #201 …" at bounding box center [771, 284] width 1542 height 411
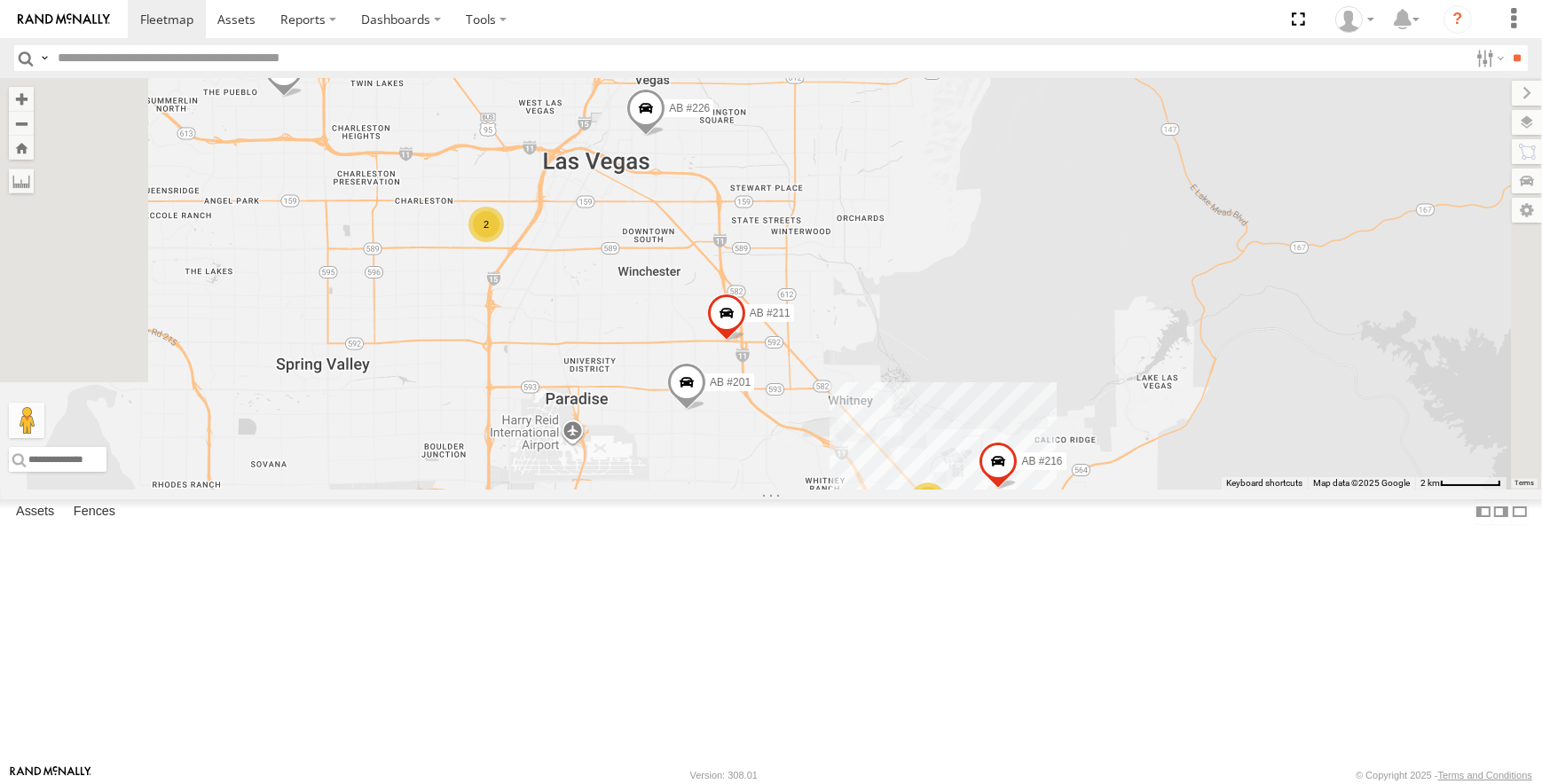
drag, startPoint x: 704, startPoint y: 368, endPoint x: 771, endPoint y: 615, distance: 255.9
click at [771, 489] on div "CMS #162 AB #219 Sonic Pickup 2022 2017 Pickup AB #226 AB #203 AB #216 AB #201 …" at bounding box center [771, 284] width 1542 height 411
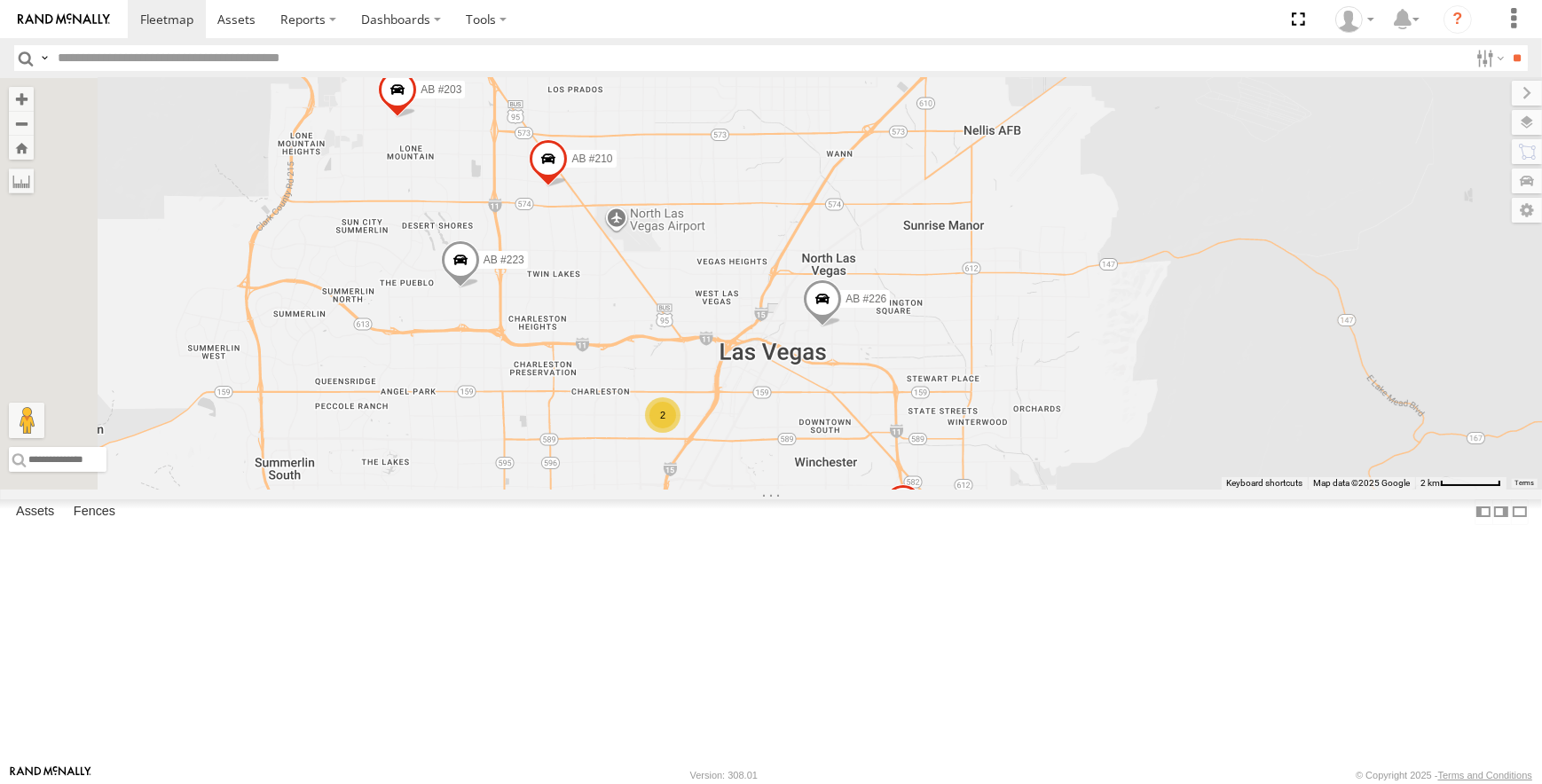
drag, startPoint x: 759, startPoint y: 465, endPoint x: 947, endPoint y: 666, distance: 275.2
click at [947, 489] on div "CMS #162 AB #219 Sonic Pickup 2022 2017 Pickup AB #226 AB #203 AB #216 AB #201 …" at bounding box center [771, 284] width 1542 height 411
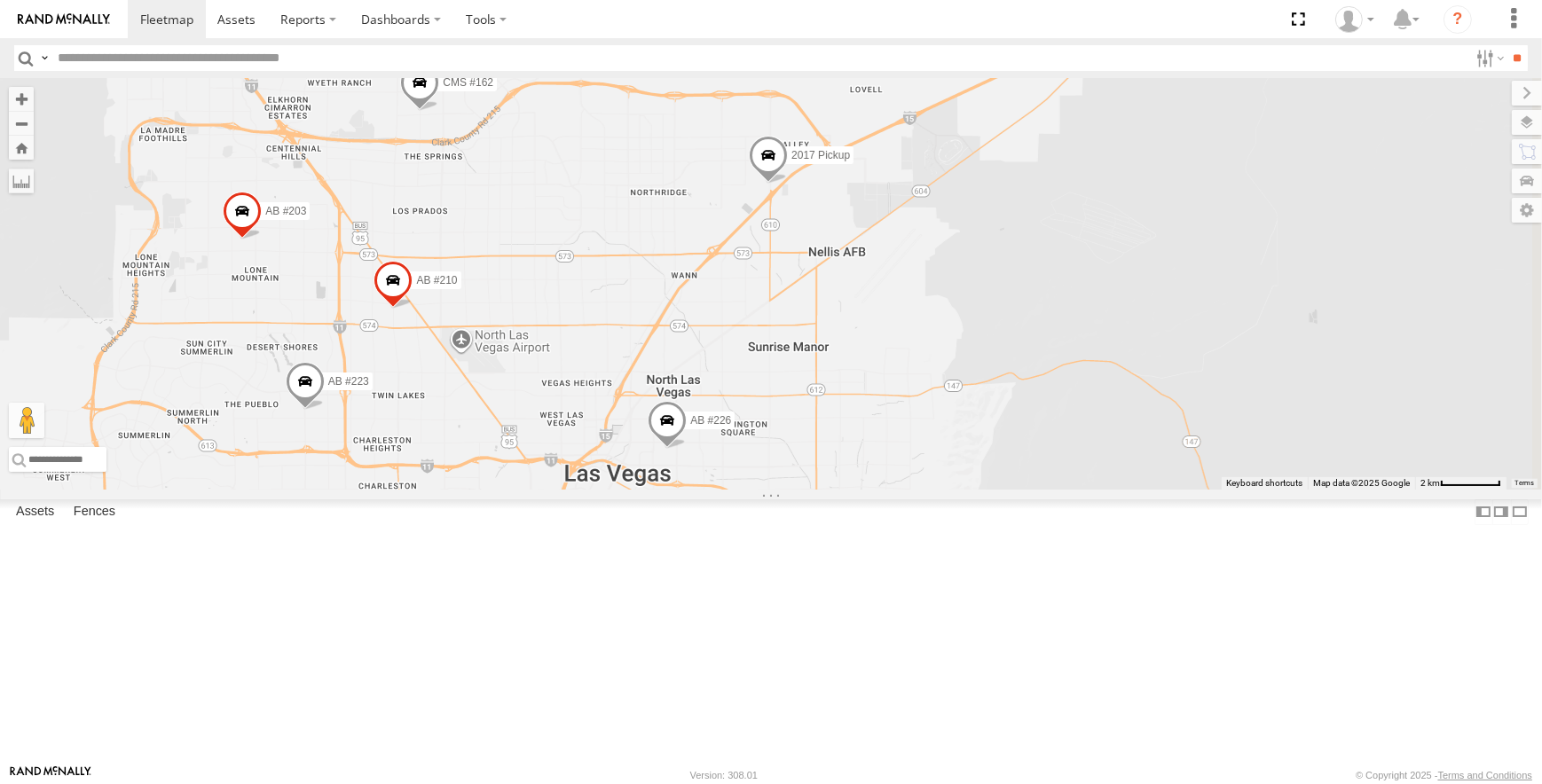
drag, startPoint x: 865, startPoint y: 417, endPoint x: 712, endPoint y: 584, distance: 226.5
click at [712, 489] on div "CMS #162 AB #219 Sonic Pickup 2022 2017 Pickup AB #226 AB #203 AB #216 AB #201 …" at bounding box center [771, 284] width 1542 height 411
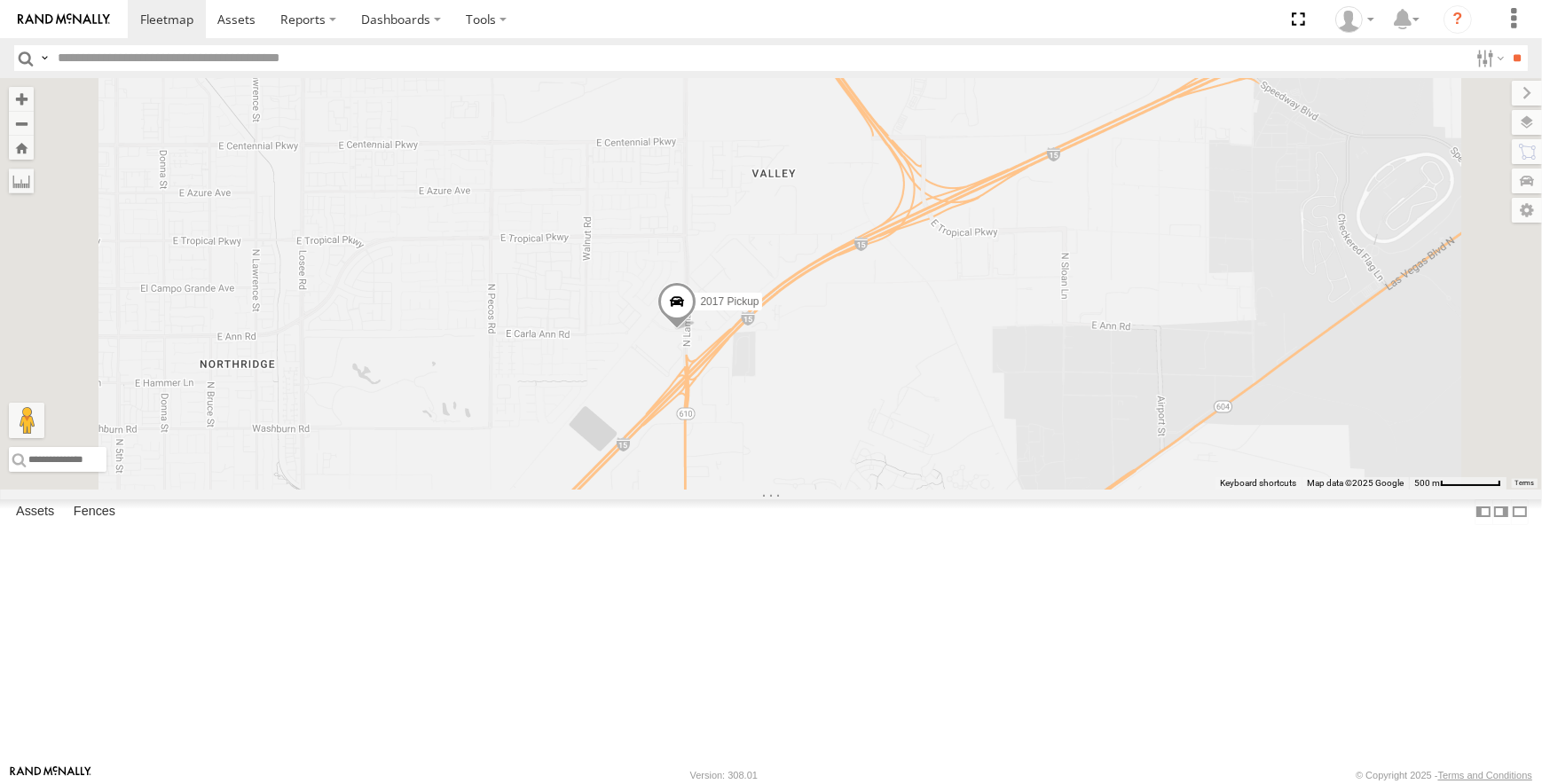
click at [696, 330] on span at bounding box center [677, 306] width 39 height 48
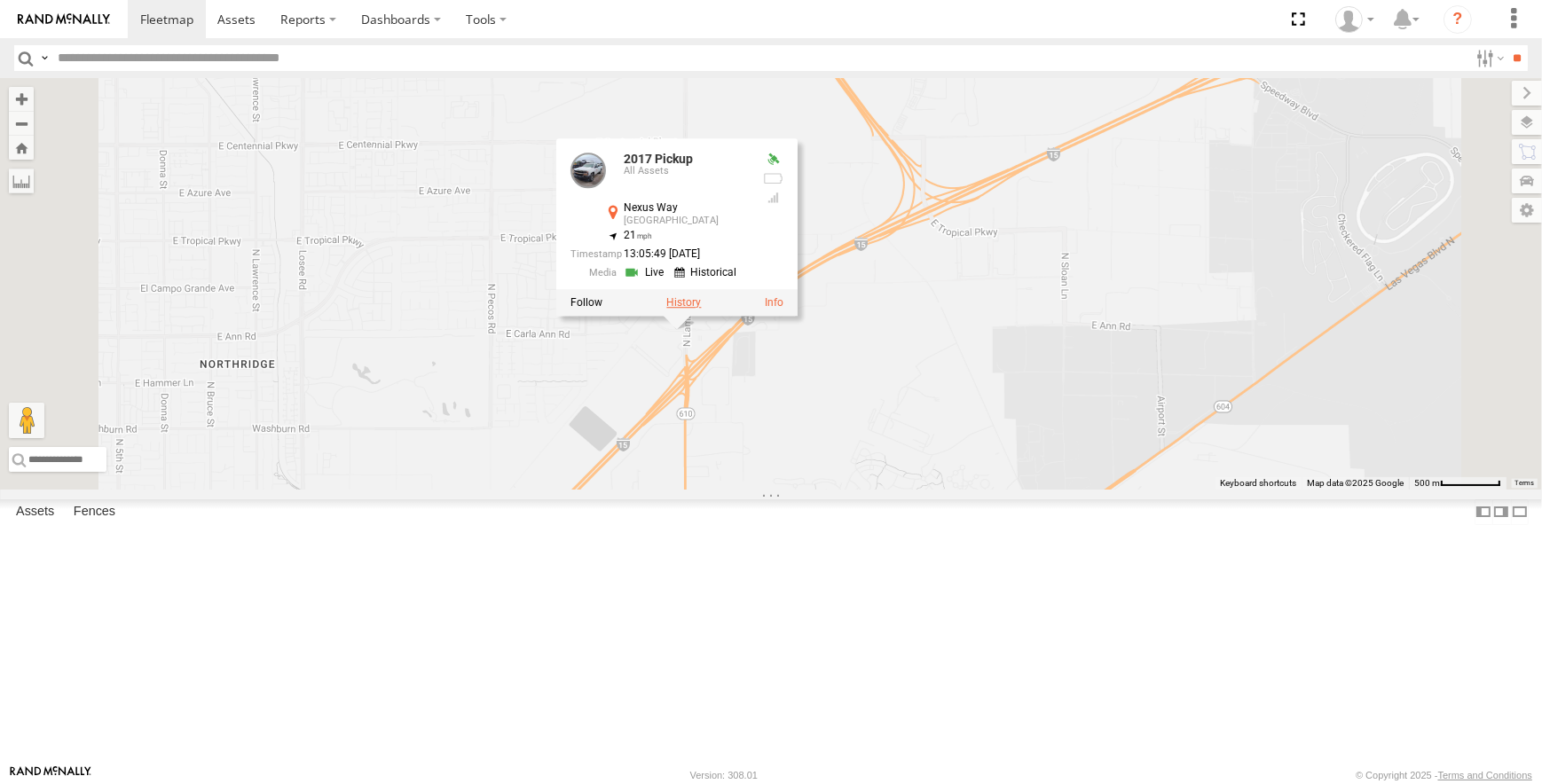
click at [701, 310] on label at bounding box center [683, 303] width 35 height 12
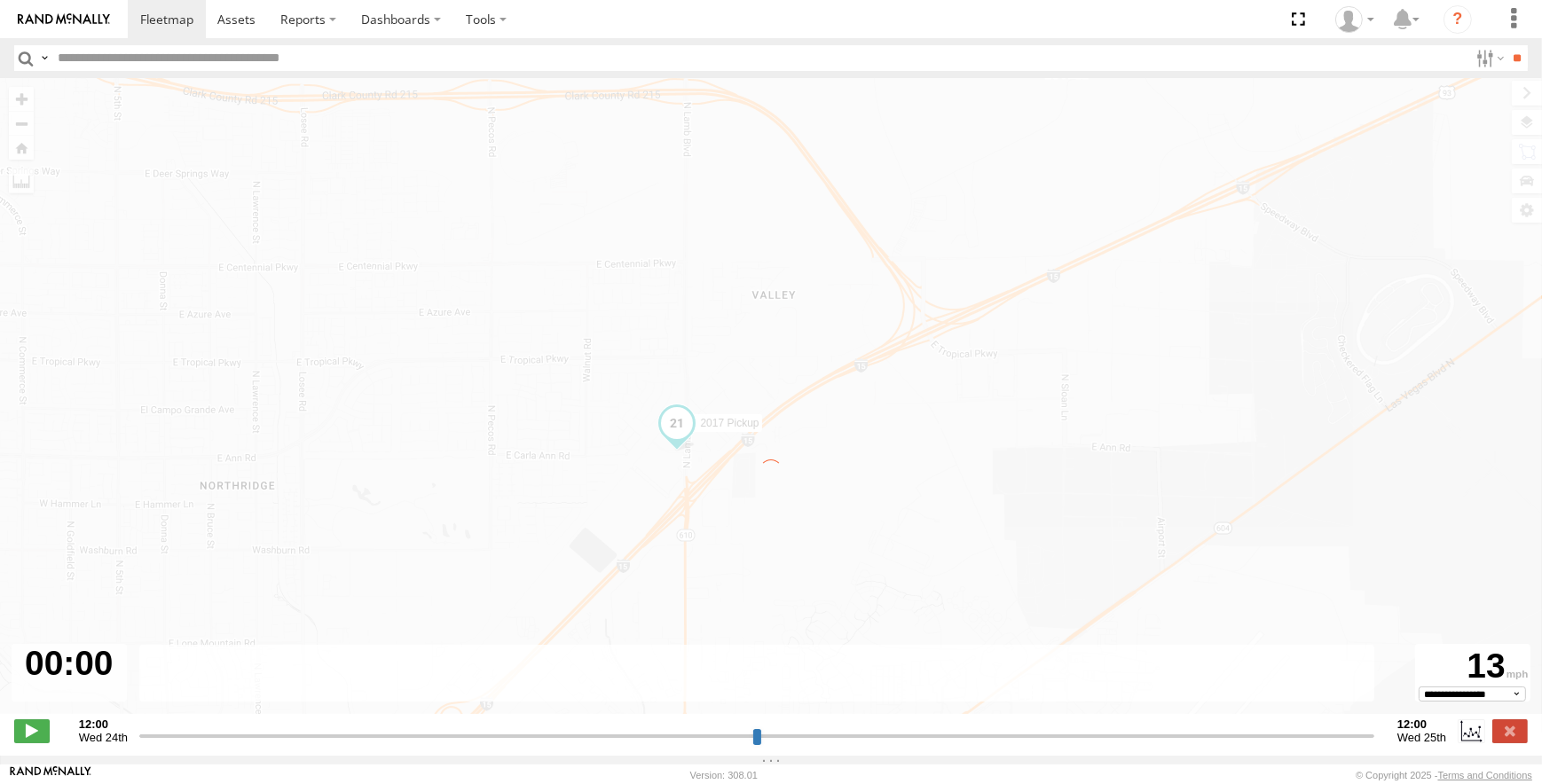
type input "**********"
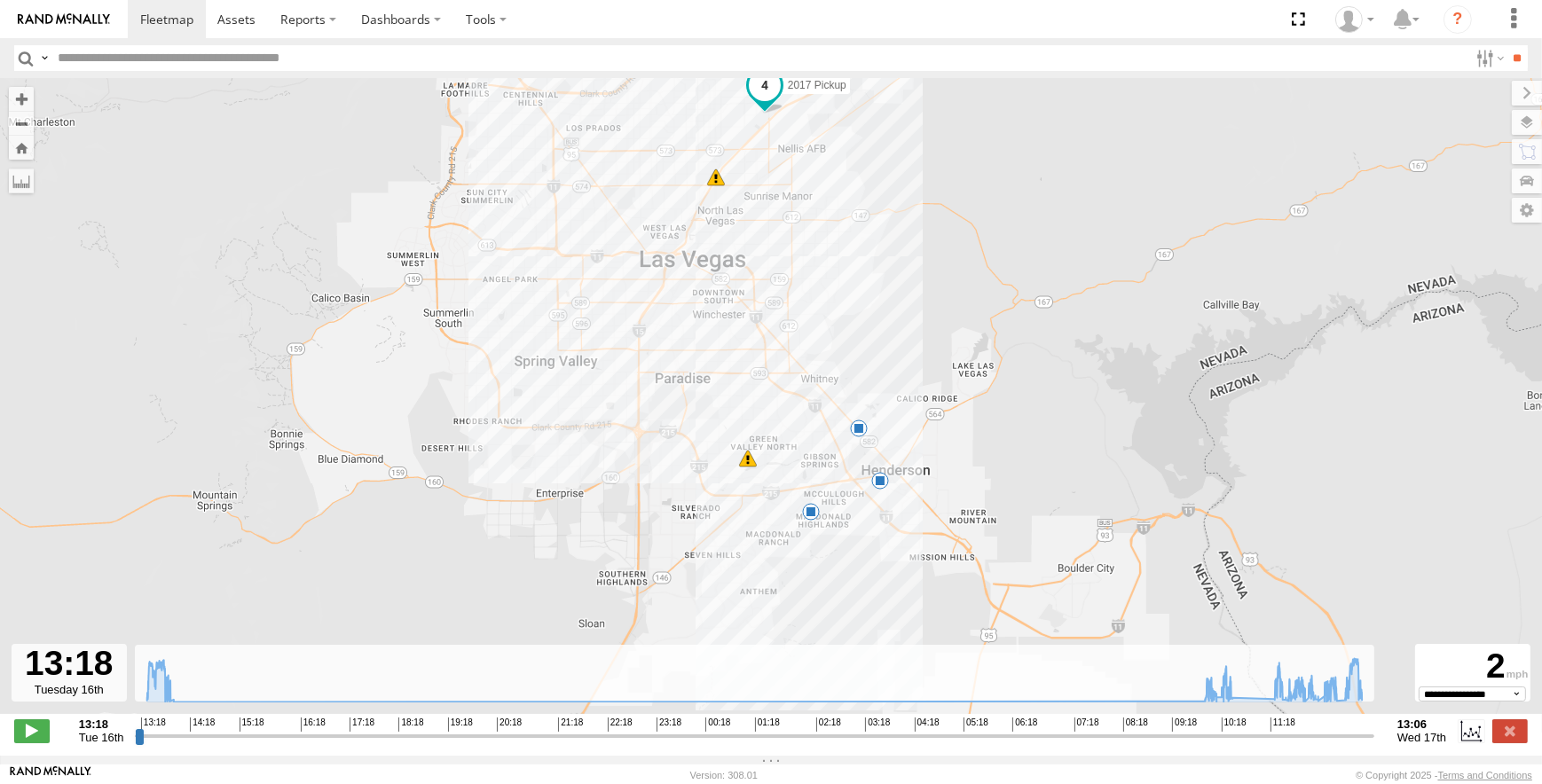
drag, startPoint x: 888, startPoint y: 451, endPoint x: 867, endPoint y: 355, distance: 98.3
click at [867, 355] on div "2017 Pickup 13:23 Tue 13:50 Tue 10:15 Wed 10:34 Wed 11:46 Wed" at bounding box center [771, 405] width 1542 height 654
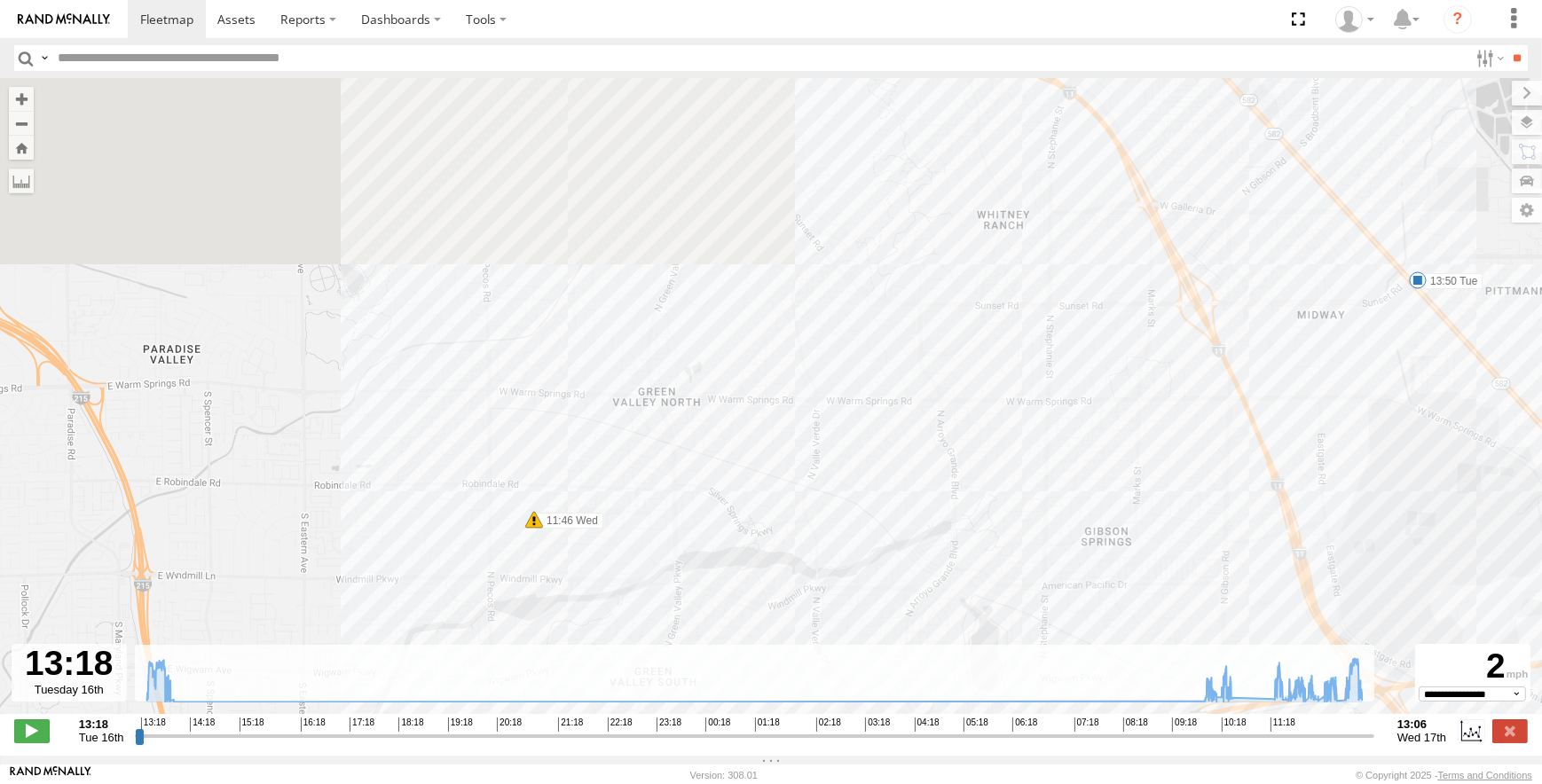
drag, startPoint x: 490, startPoint y: 232, endPoint x: 607, endPoint y: 516, distance: 307.2
click at [607, 516] on div "2017 Pickup 13:23 Tue 13:50 Tue 10:15 Wed 10:34 Wed 11:46 Wed" at bounding box center [771, 405] width 1542 height 654
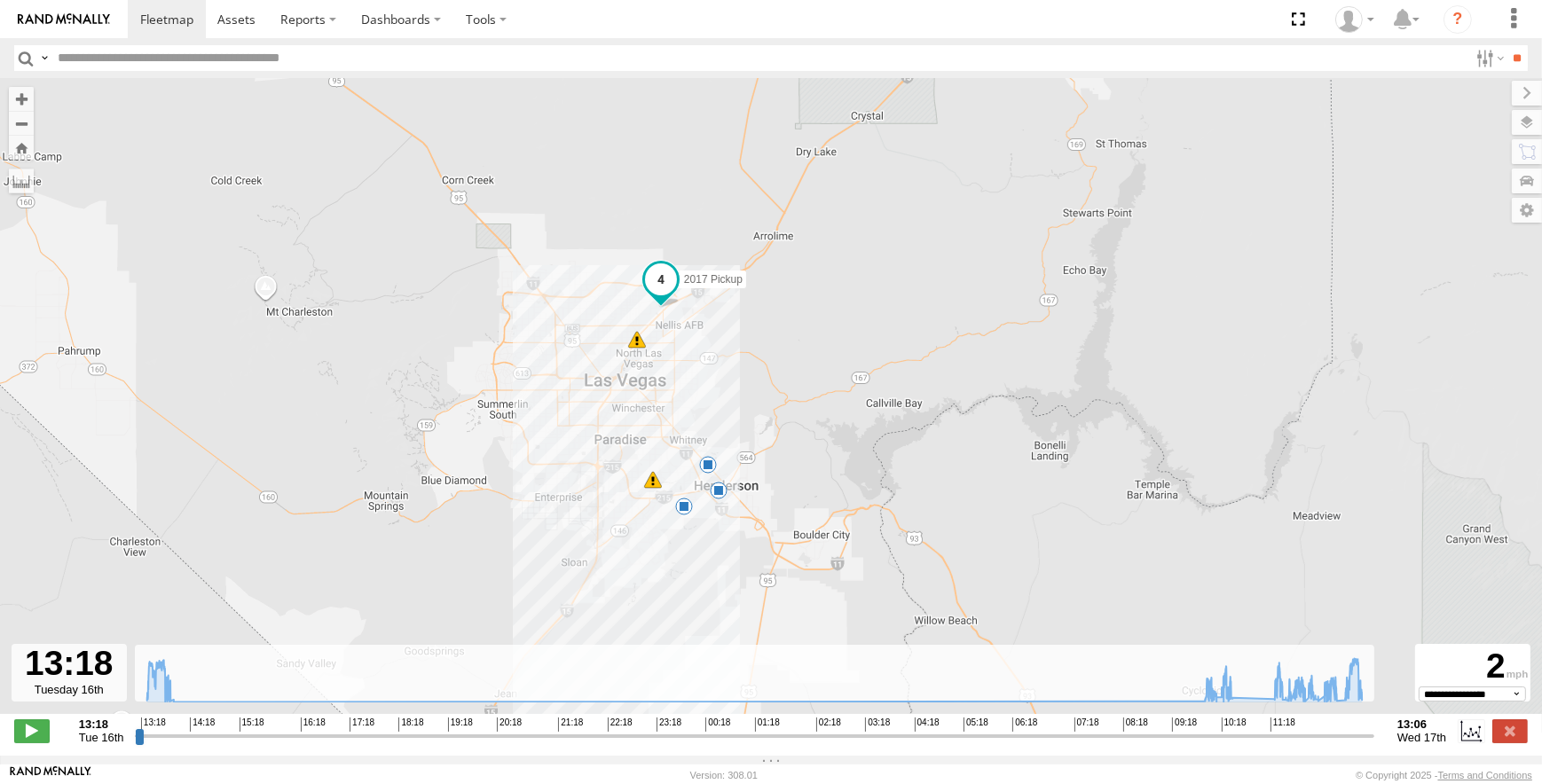
drag, startPoint x: 714, startPoint y: 434, endPoint x: 718, endPoint y: 445, distance: 11.7
click at [718, 445] on div "2017 Pickup 13:23 Tue 13:50 Tue 10:15 Wed 10:34 Wed 11:46 Wed" at bounding box center [771, 405] width 1542 height 654
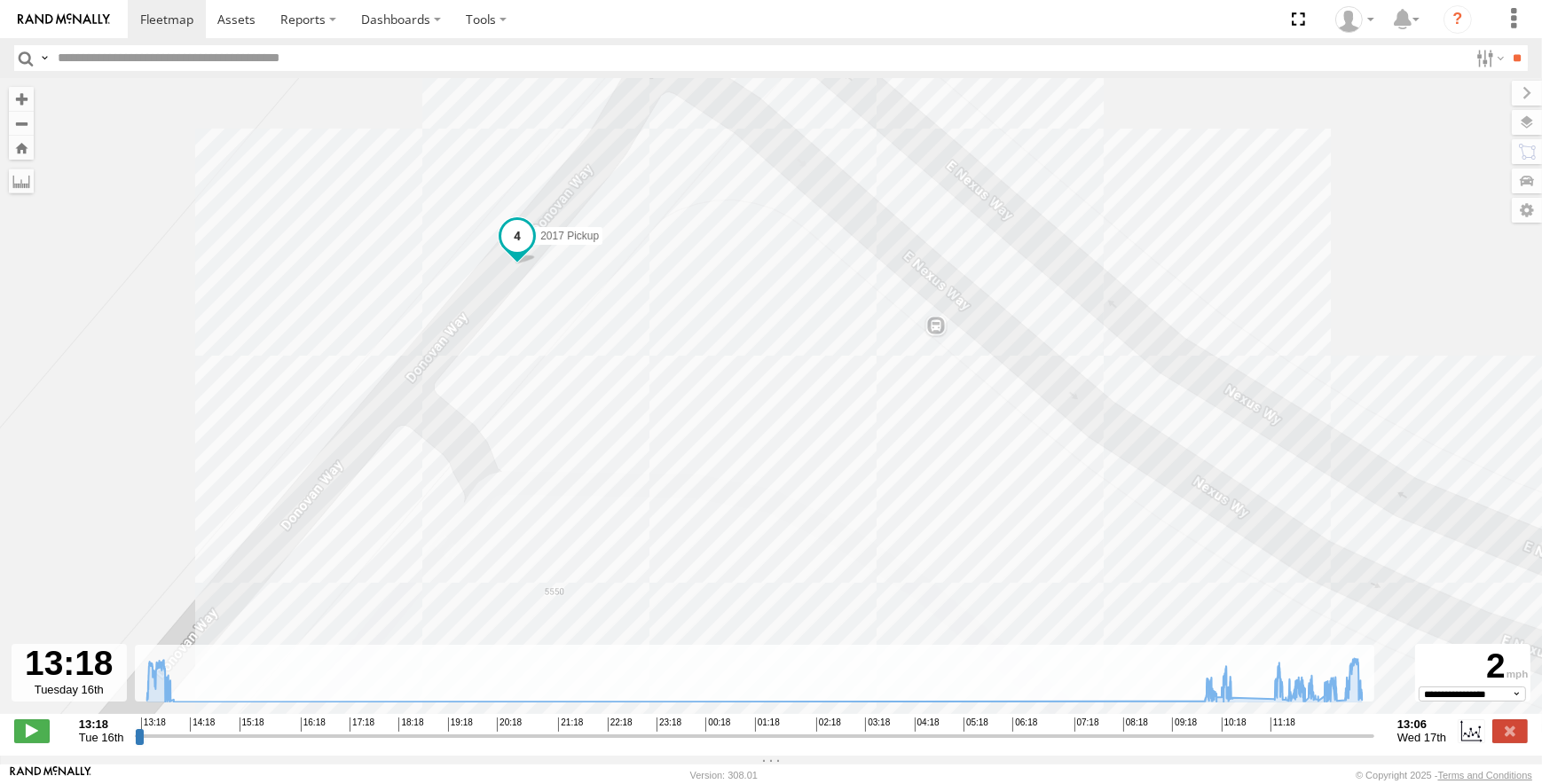
click at [515, 238] on span at bounding box center [517, 237] width 32 height 32
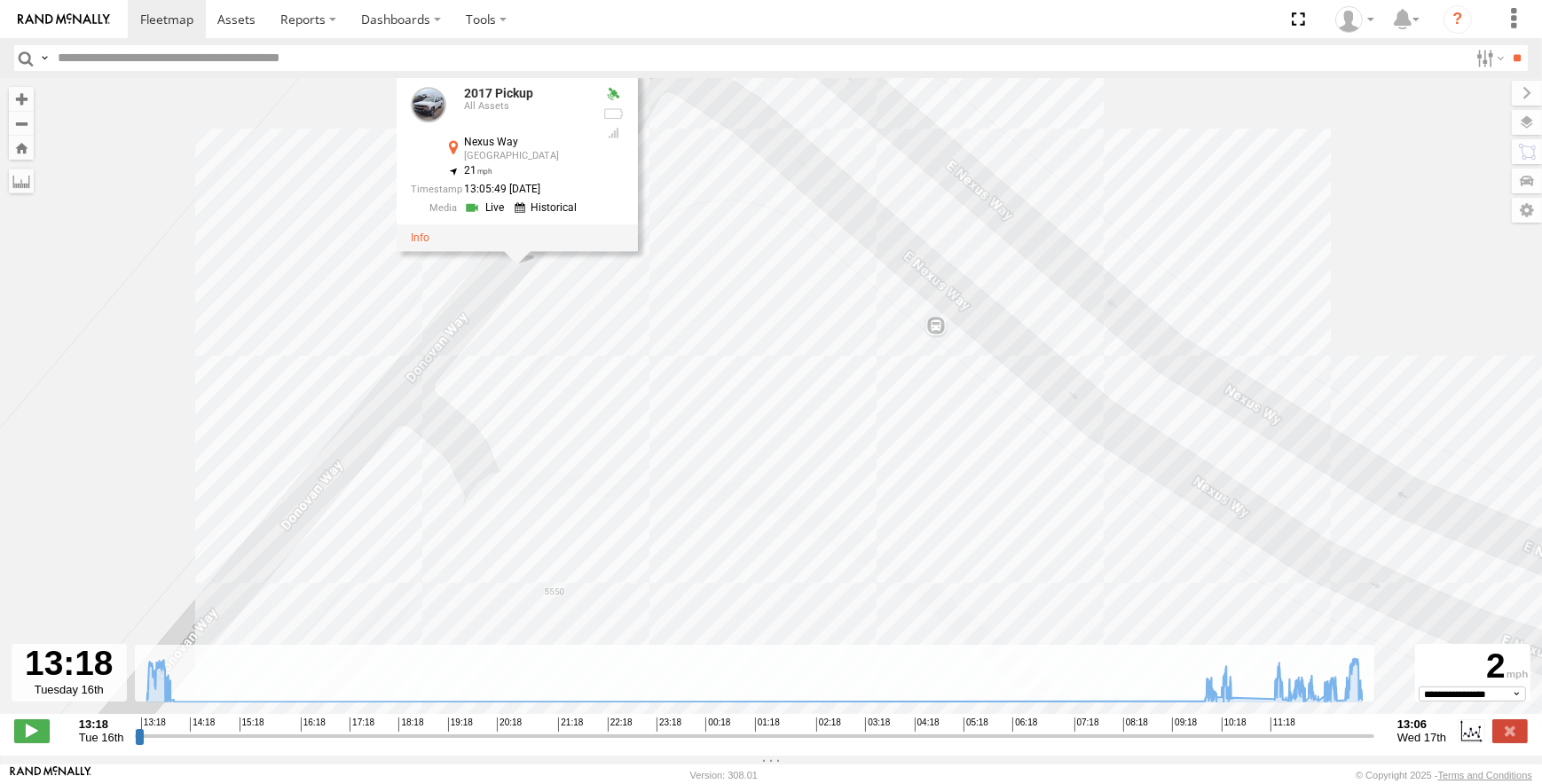
drag, startPoint x: 308, startPoint y: 264, endPoint x: 371, endPoint y: 376, distance: 128.5
click at [371, 376] on div "2017 Pickup 13:23 Tue 13:50 Tue 10:15 Wed 10:34 Wed 11:46 Wed 2017 Pickup All A…" at bounding box center [771, 405] width 1542 height 654
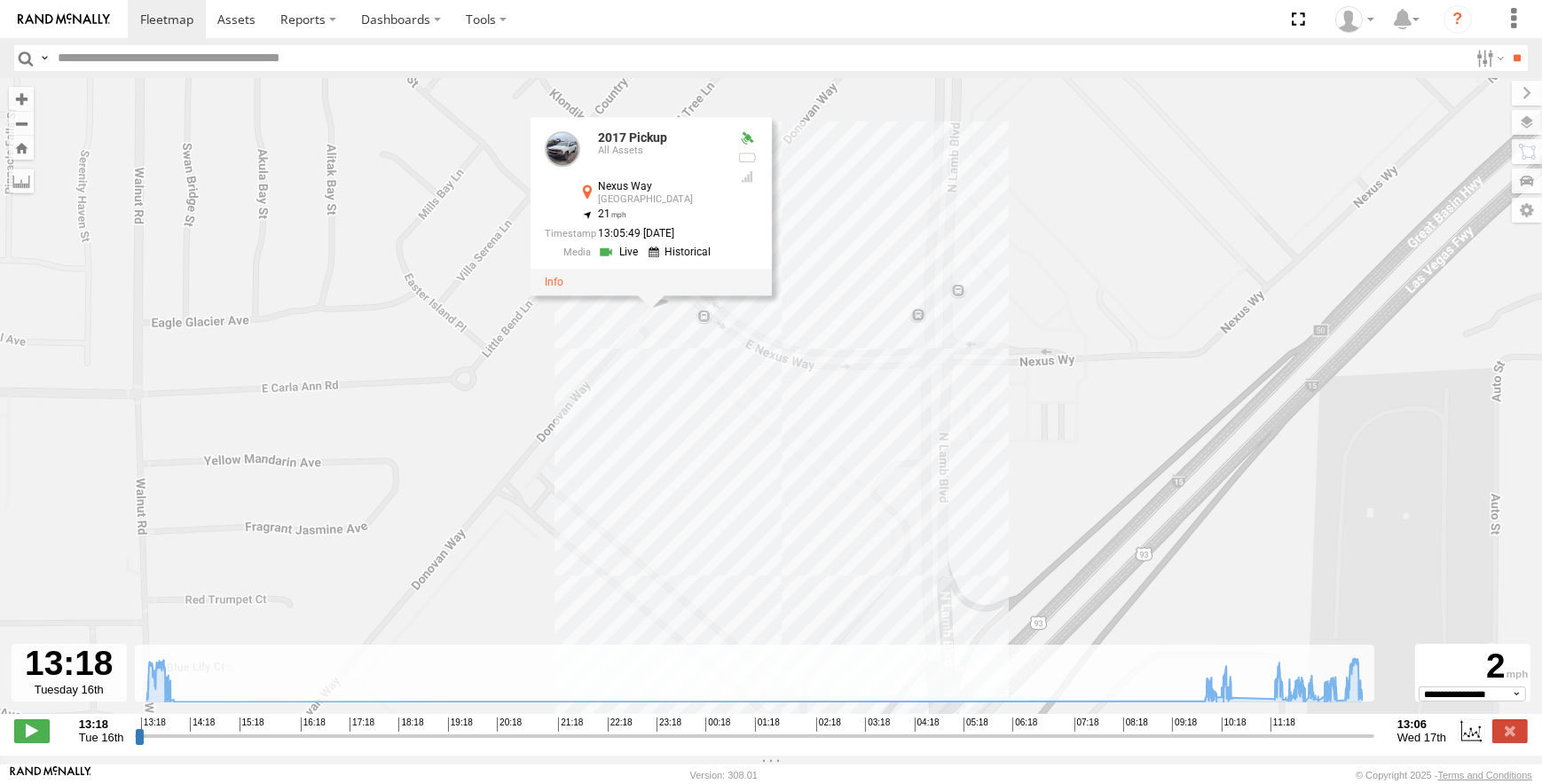
click at [684, 149] on div "All Assets" at bounding box center [659, 150] width 124 height 11
click at [663, 141] on link "2017 Pickup" at bounding box center [632, 138] width 69 height 14
click at [645, 104] on div "2017 Pickup 13:23 Tue 13:50 Tue 10:15 Wed 10:34 Wed 11:46 Wed 2017 Pickup All A…" at bounding box center [771, 405] width 1542 height 654
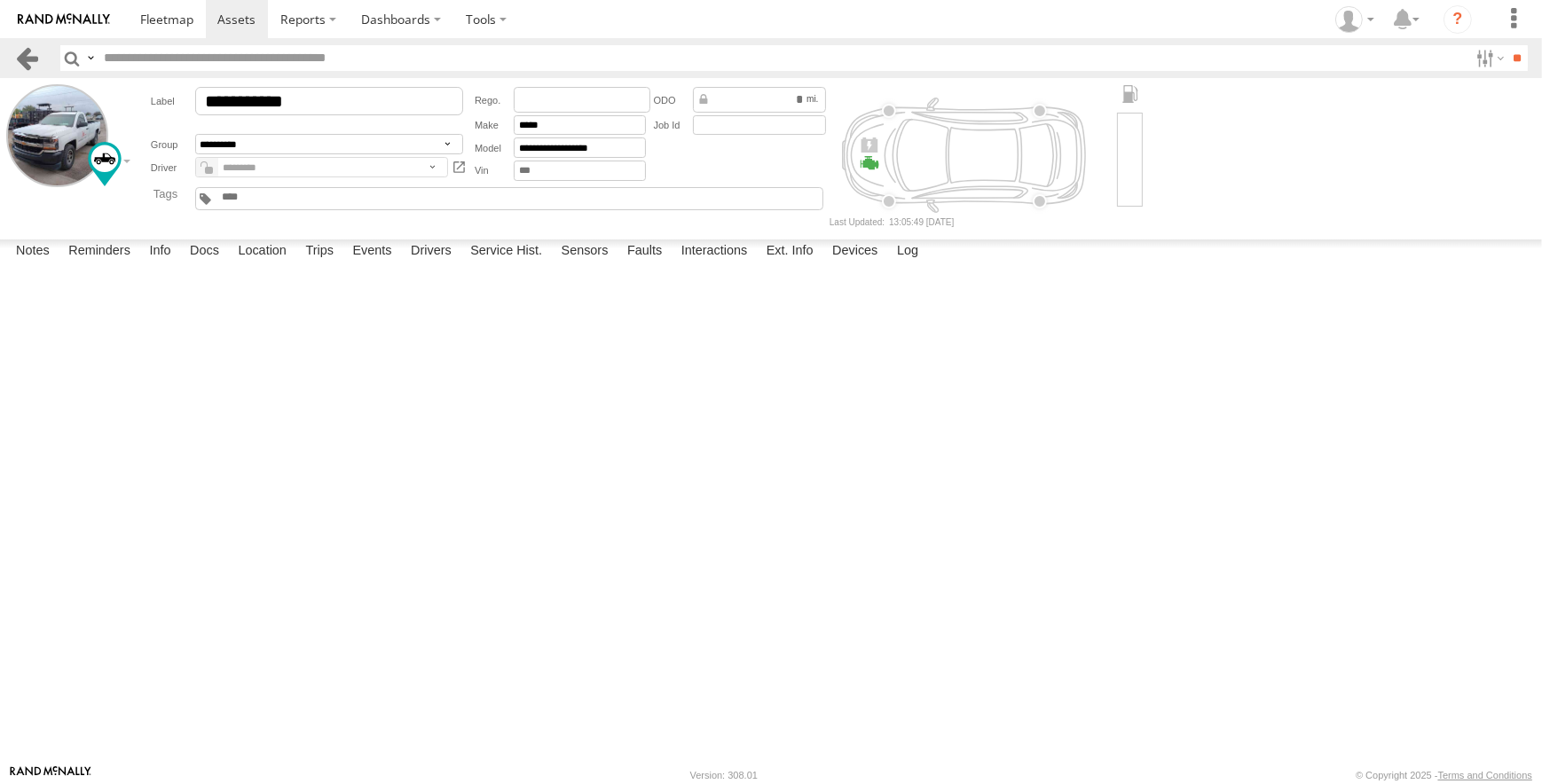
click at [19, 54] on link at bounding box center [27, 58] width 26 height 26
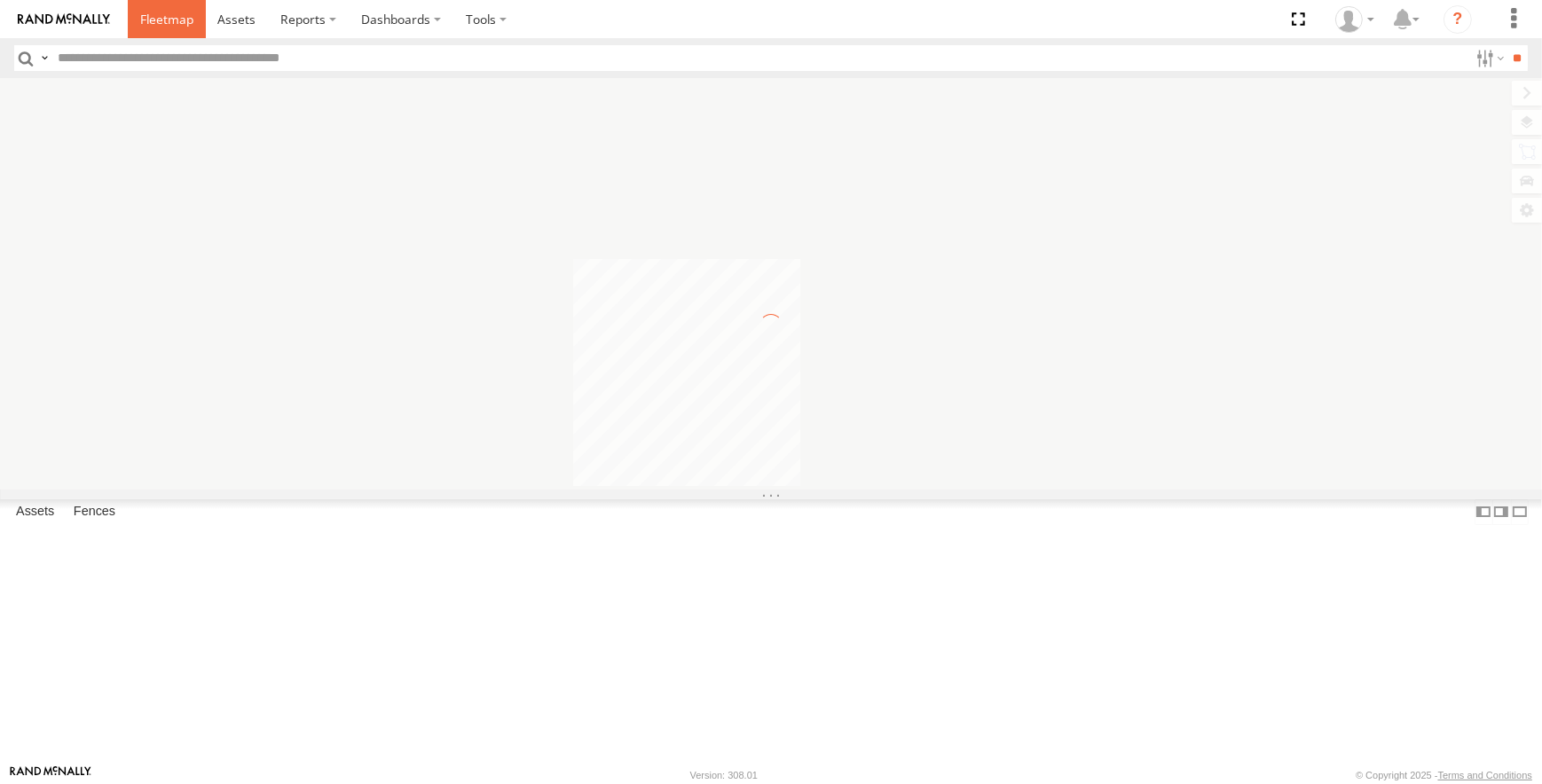
click at [190, 24] on span at bounding box center [166, 19] width 53 height 17
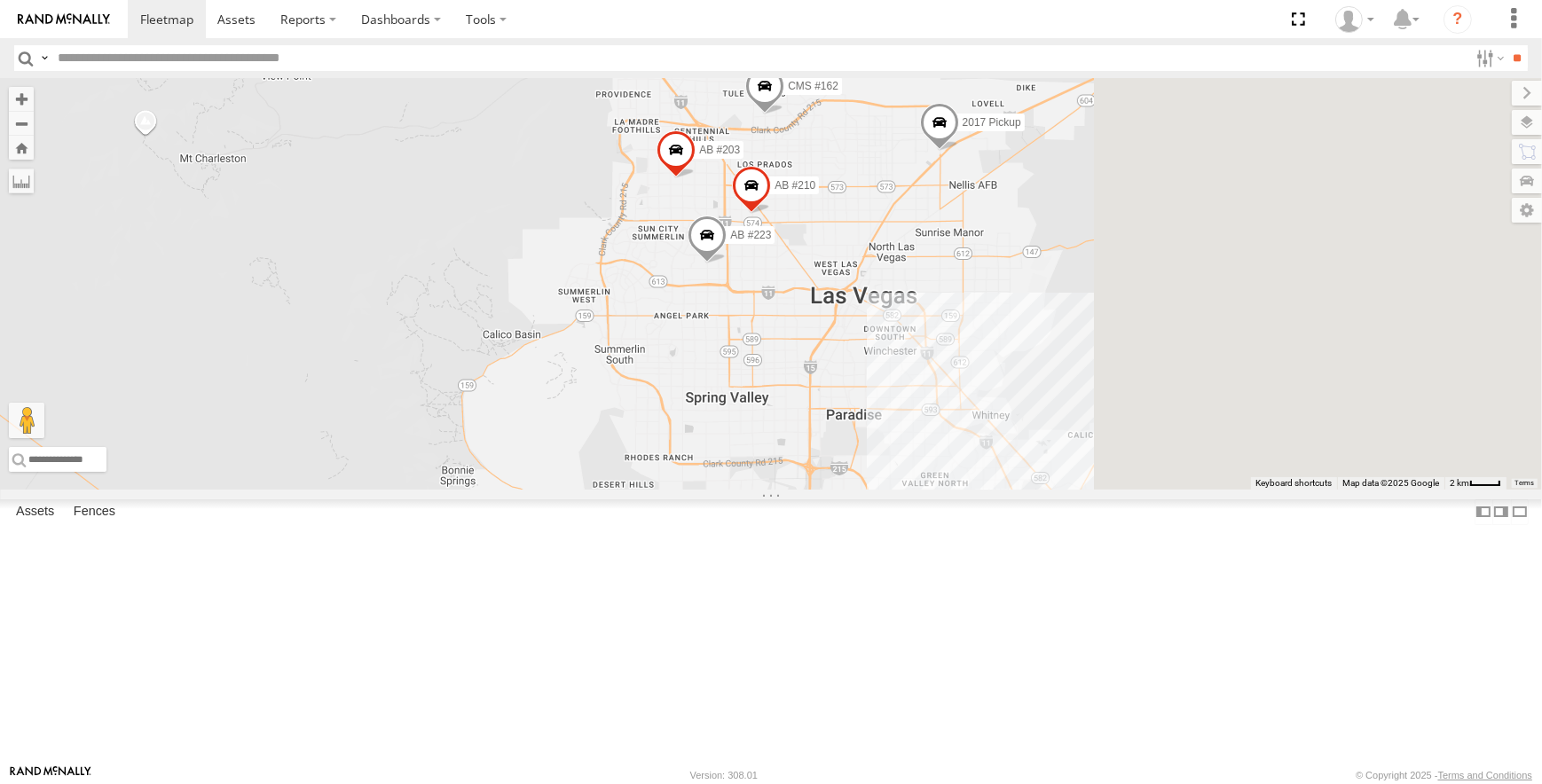
drag, startPoint x: 1381, startPoint y: 384, endPoint x: 822, endPoint y: 355, distance: 559.8
click at [822, 355] on div "CMS #162 AB #219 Sonic Pickup 2022 2017 Pickup AB #223 AB #210 AB #203" at bounding box center [771, 284] width 1542 height 411
